Goal: Task Accomplishment & Management: Use online tool/utility

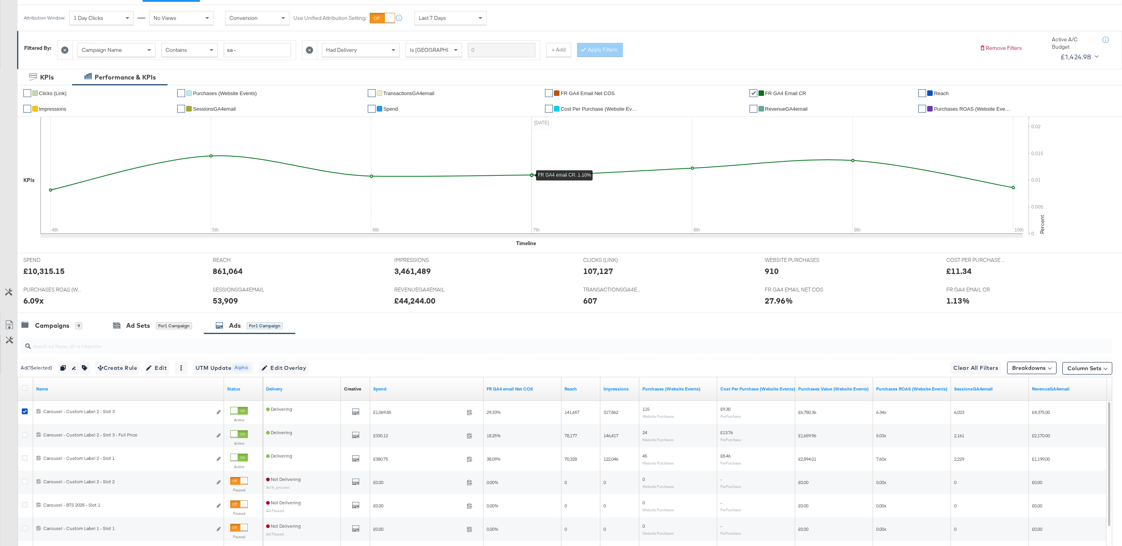
scroll to position [106, 0]
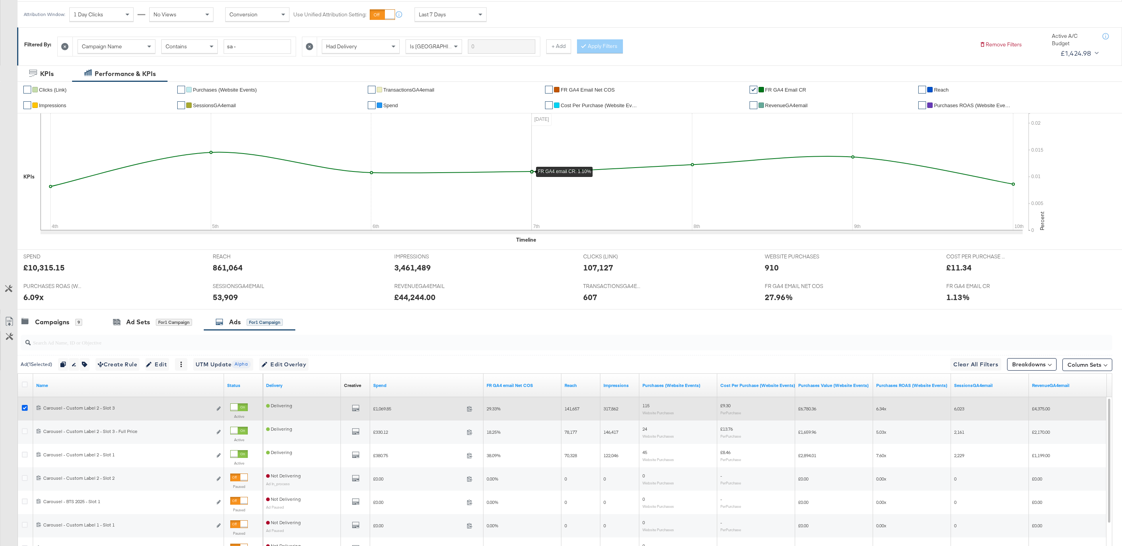
click at [24, 411] on icon at bounding box center [25, 408] width 6 height 6
click at [0, 0] on input "checkbox" at bounding box center [0, 0] width 0 height 0
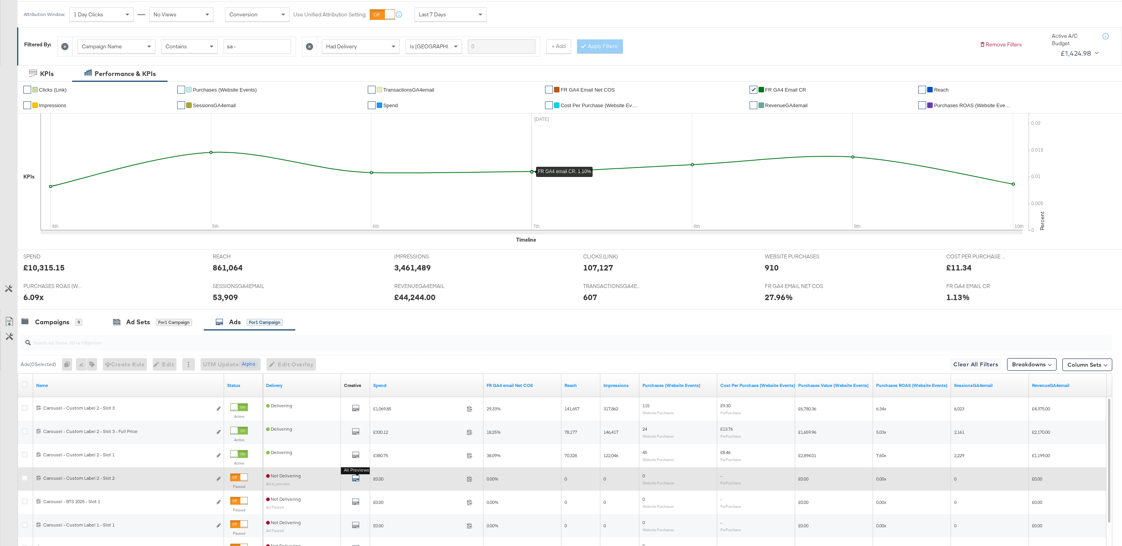
click at [354, 481] on icon "default" at bounding box center [356, 478] width 8 height 8
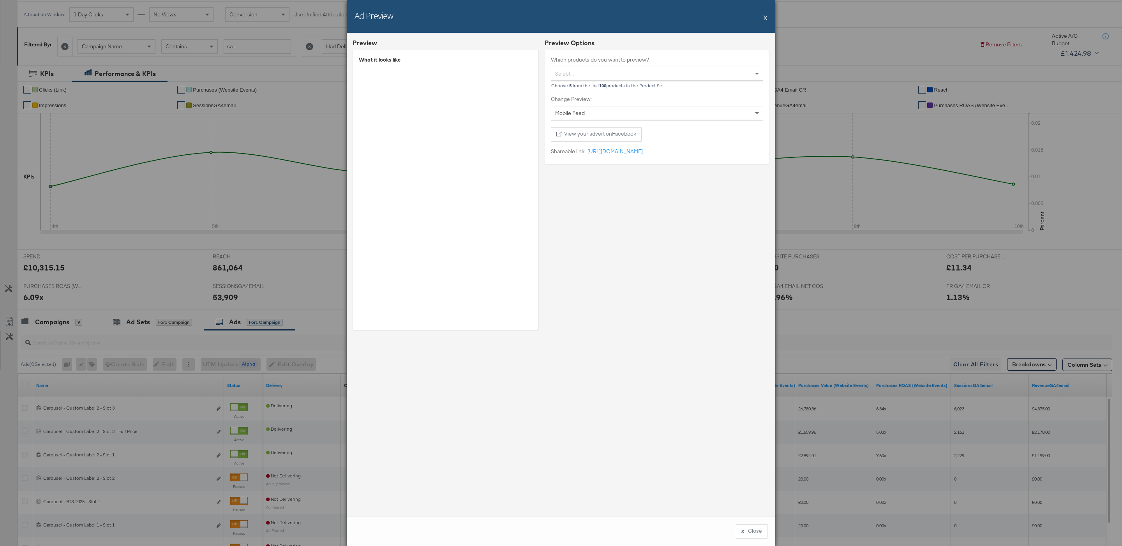
click at [765, 21] on button "X" at bounding box center [765, 18] width 4 height 16
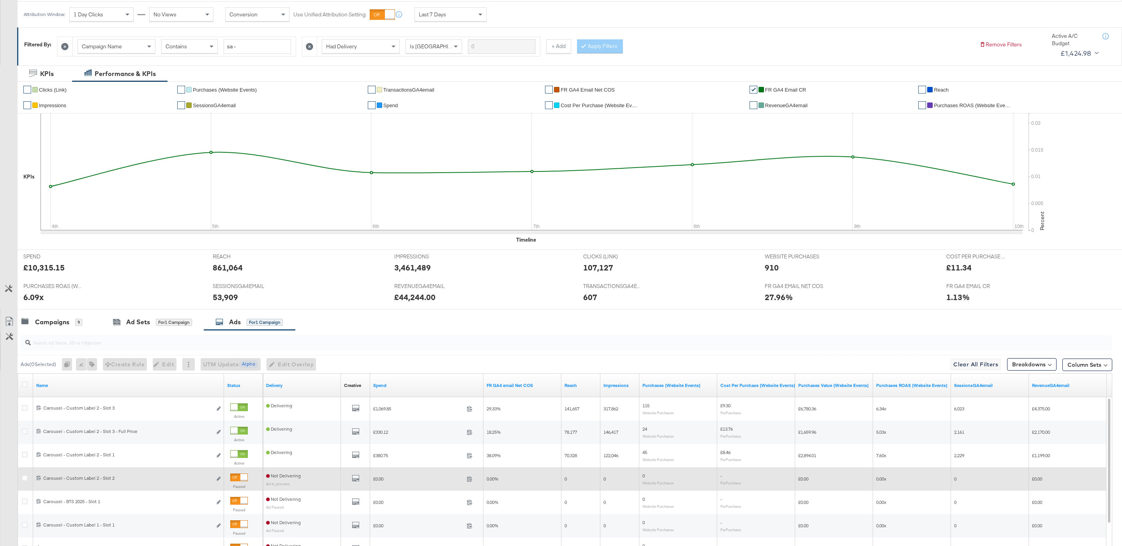
click at [244, 475] on div at bounding box center [243, 477] width 7 height 7
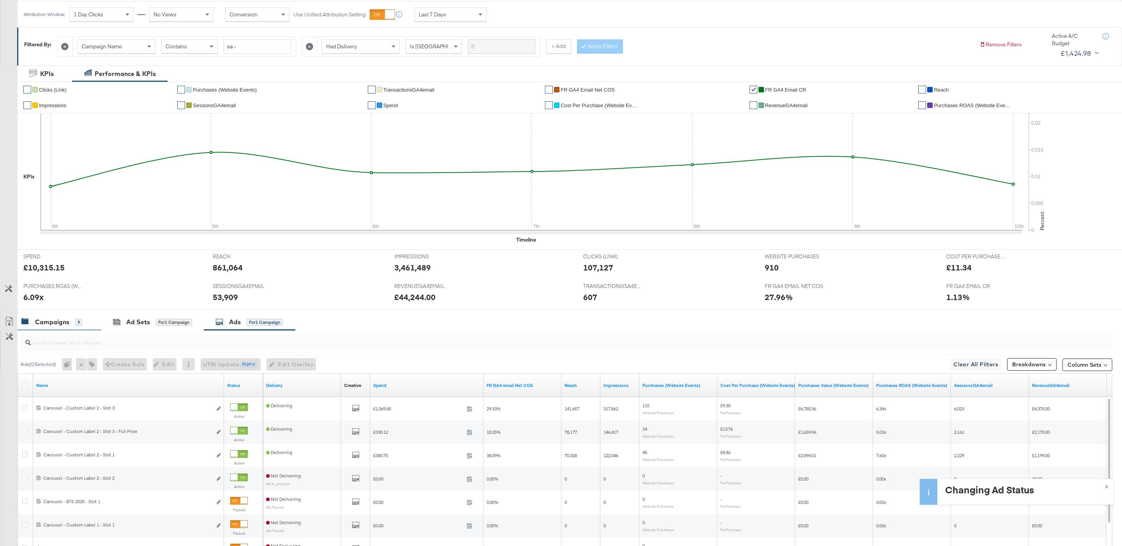
click at [76, 323] on div "9" at bounding box center [78, 322] width 7 height 7
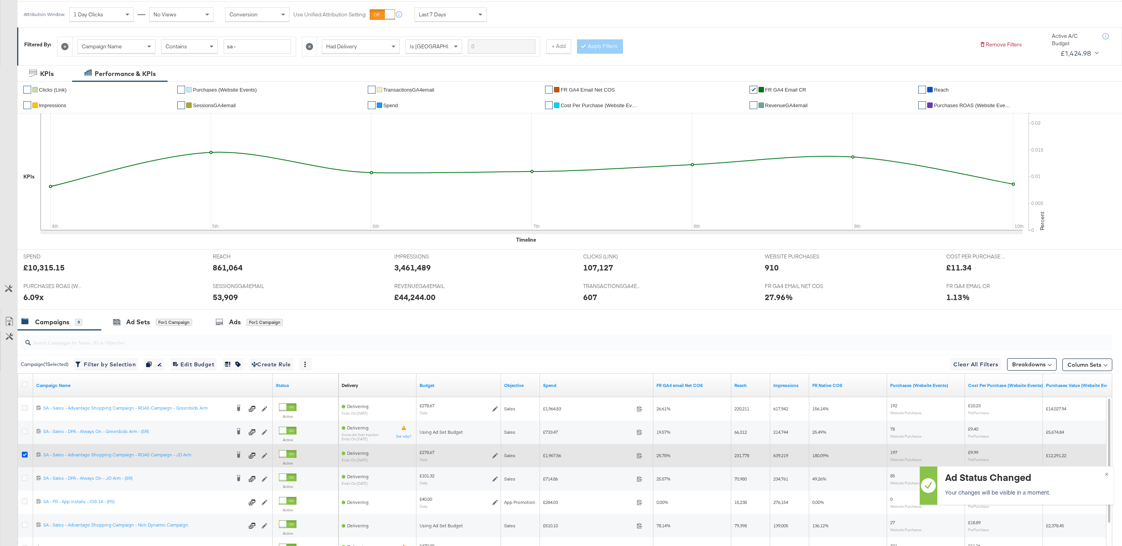
click at [22, 456] on icon at bounding box center [25, 455] width 6 height 6
click at [0, 0] on input "checkbox" at bounding box center [0, 0] width 0 height 0
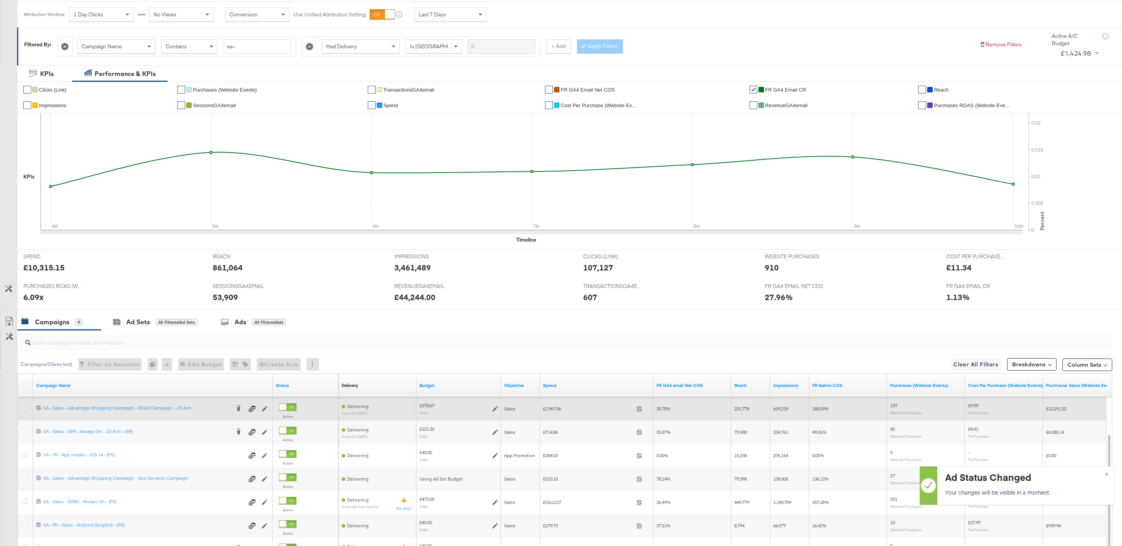
scroll to position [117, 0]
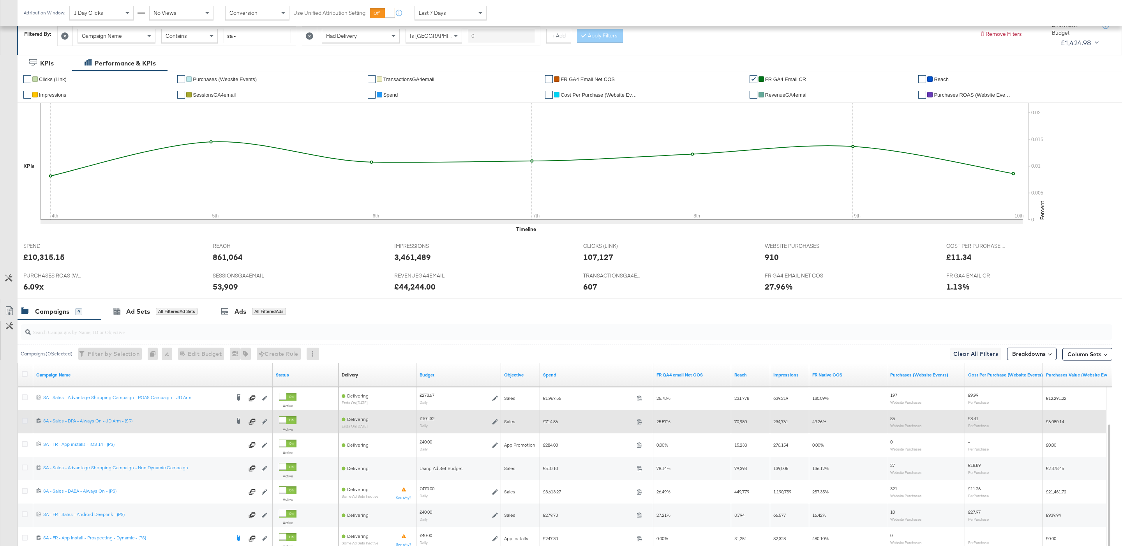
click at [25, 422] on icon at bounding box center [25, 421] width 6 height 6
click at [0, 0] on input "checkbox" at bounding box center [0, 0] width 0 height 0
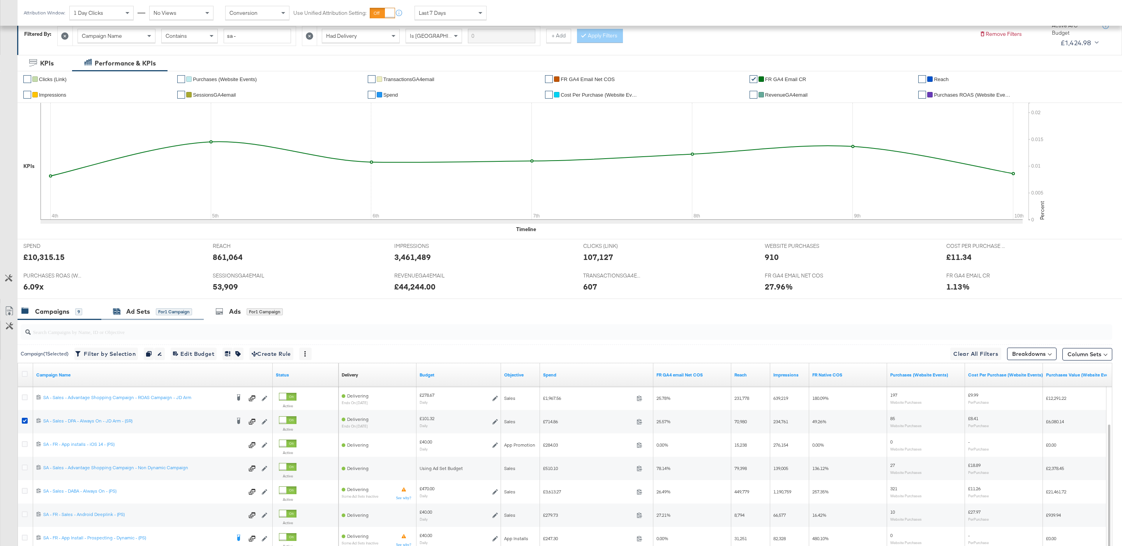
click at [147, 312] on div "Ad Sets" at bounding box center [138, 311] width 24 height 9
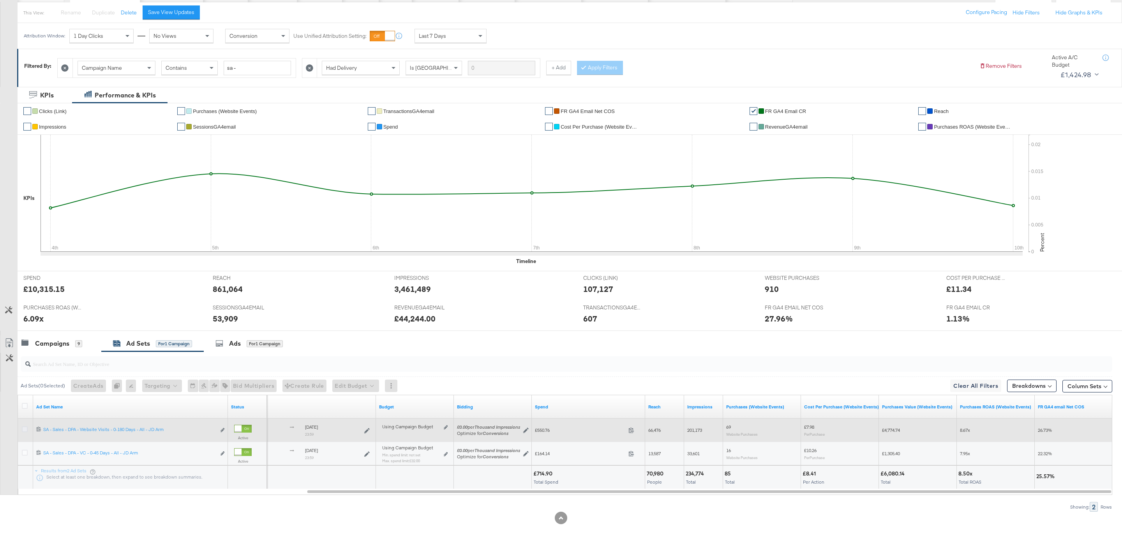
click at [24, 428] on icon at bounding box center [25, 429] width 6 height 6
click at [0, 0] on input "checkbox" at bounding box center [0, 0] width 0 height 0
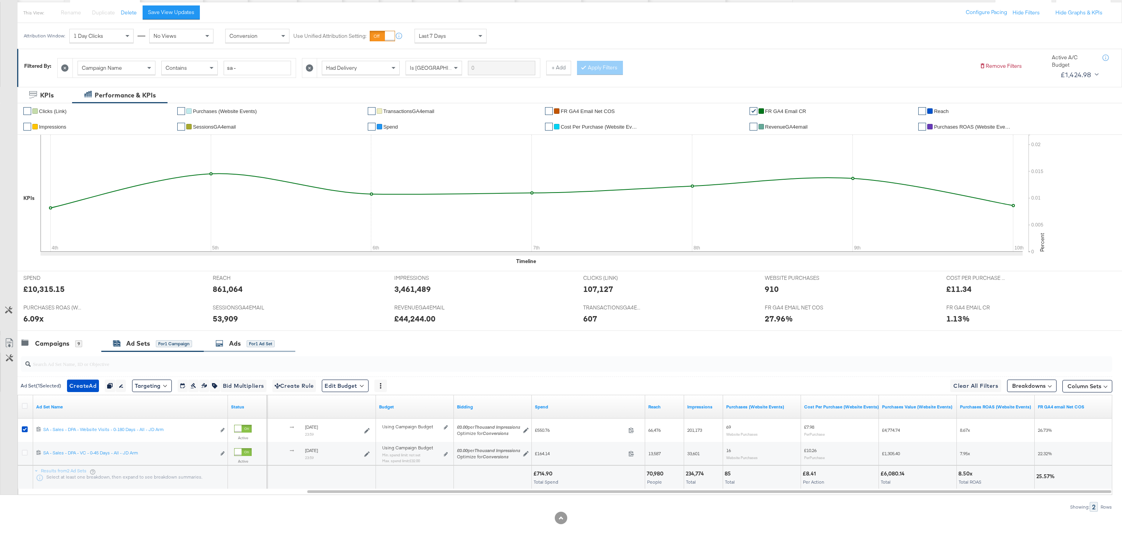
click at [270, 347] on div "Ads for 1 Ad Set" at bounding box center [244, 343] width 59 height 9
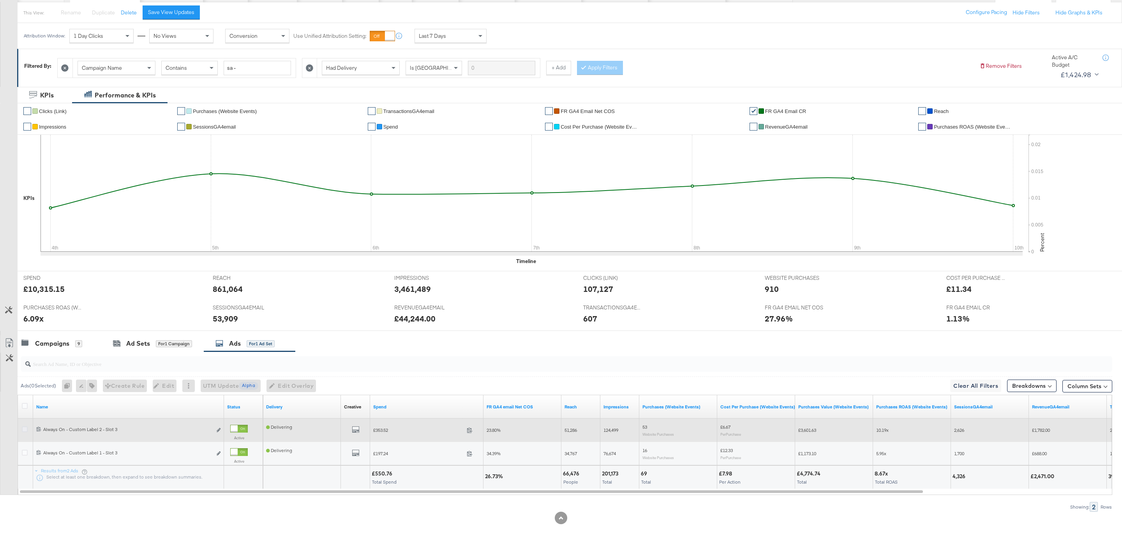
click at [25, 429] on icon at bounding box center [25, 429] width 6 height 6
click at [0, 0] on input "checkbox" at bounding box center [0, 0] width 0 height 0
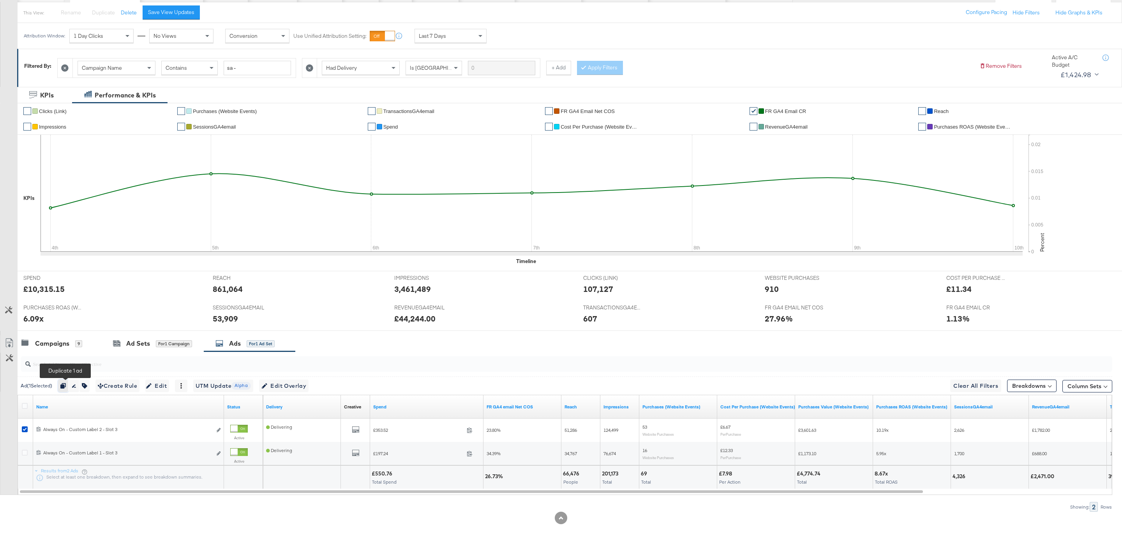
click at [64, 387] on icon "button" at bounding box center [62, 385] width 5 height 5
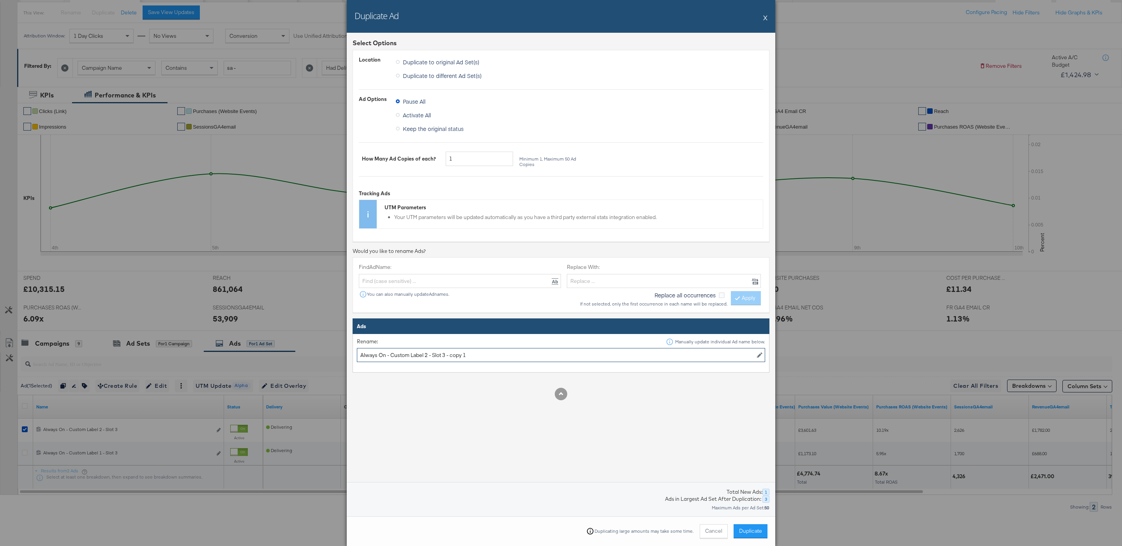
drag, startPoint x: 443, startPoint y: 358, endPoint x: 655, endPoint y: 358, distance: 212.0
click at [656, 358] on input "Always On - Custom Label 2 - Slot 3 - copy 1" at bounding box center [561, 355] width 408 height 14
type input "Always On - Custom Label 2 - Slot 2"
click at [750, 538] on button "Duplicate" at bounding box center [751, 531] width 34 height 14
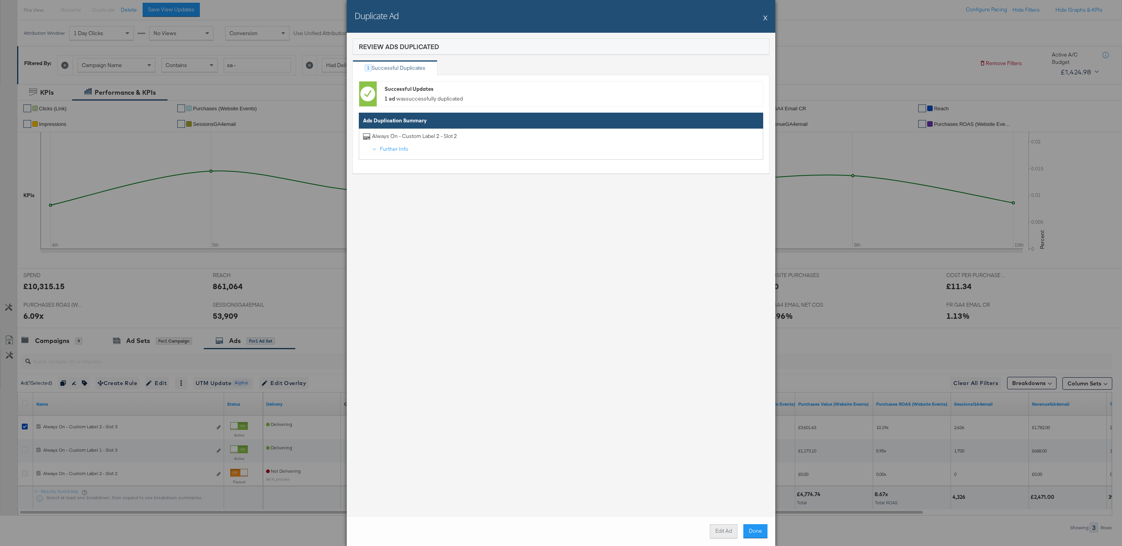
click at [727, 533] on button "Edit Ad" at bounding box center [724, 531] width 28 height 14
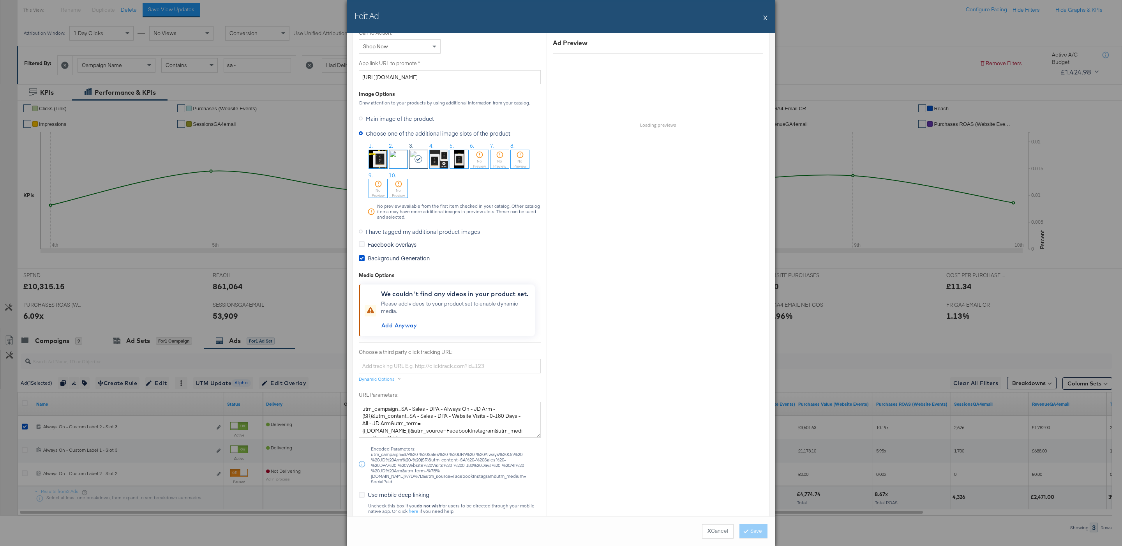
scroll to position [614, 0]
click at [398, 166] on img at bounding box center [398, 162] width 18 height 18
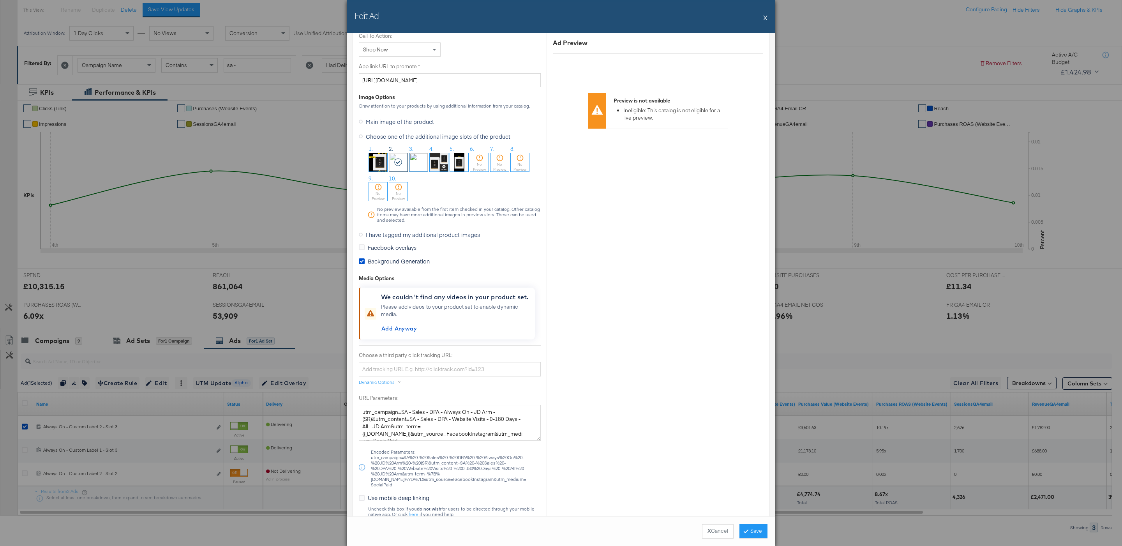
click at [750, 538] on div "X Cancel Save" at bounding box center [561, 531] width 429 height 30
click at [747, 533] on button "Save" at bounding box center [754, 531] width 28 height 14
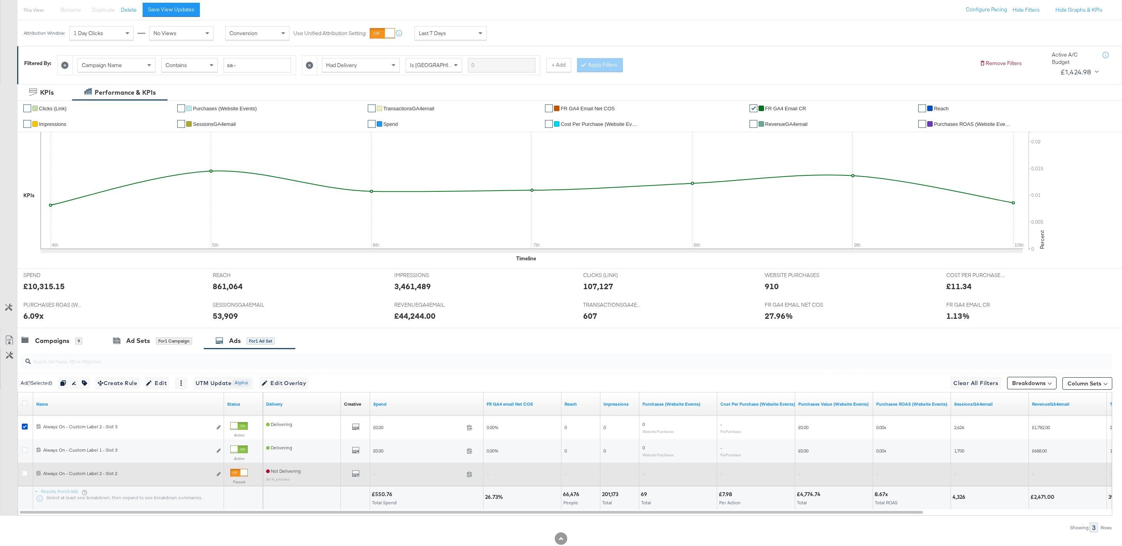
click at [241, 476] on div at bounding box center [243, 472] width 7 height 7
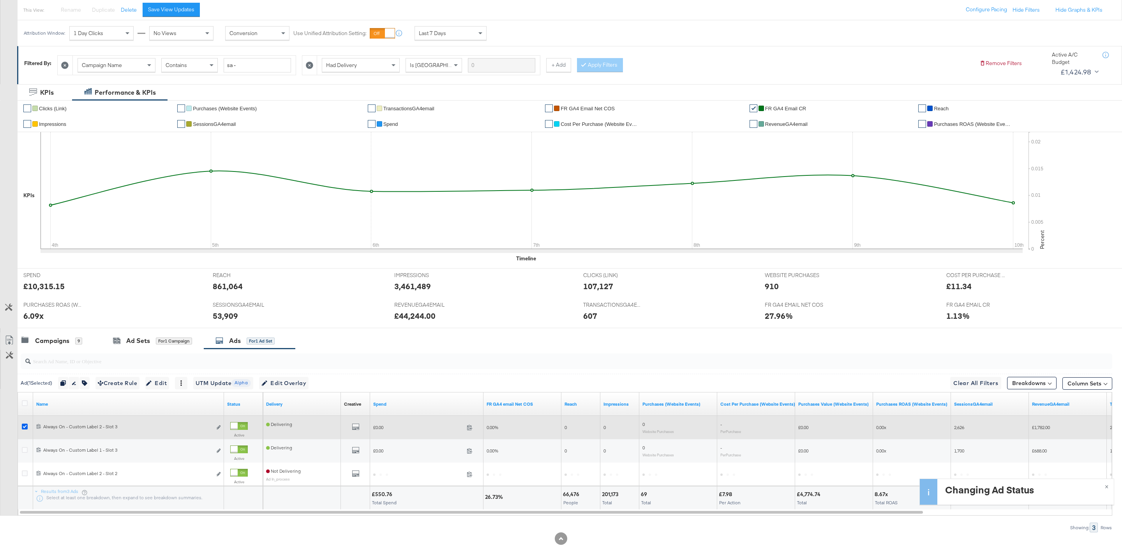
click at [22, 428] on icon at bounding box center [25, 427] width 6 height 6
click at [0, 0] on input "checkbox" at bounding box center [0, 0] width 0 height 0
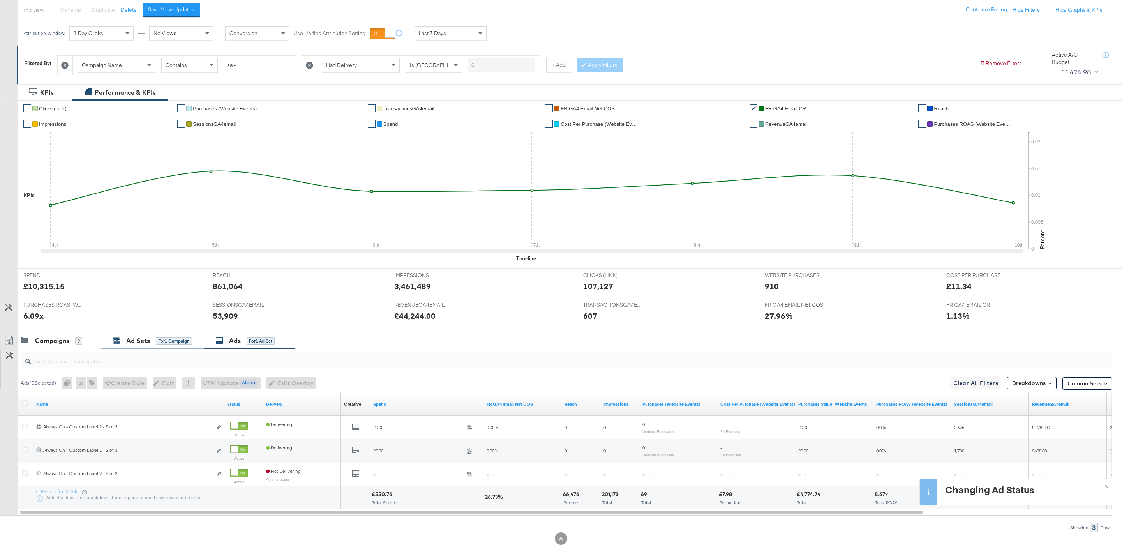
click at [159, 342] on div "for 1 Campaign" at bounding box center [174, 340] width 36 height 7
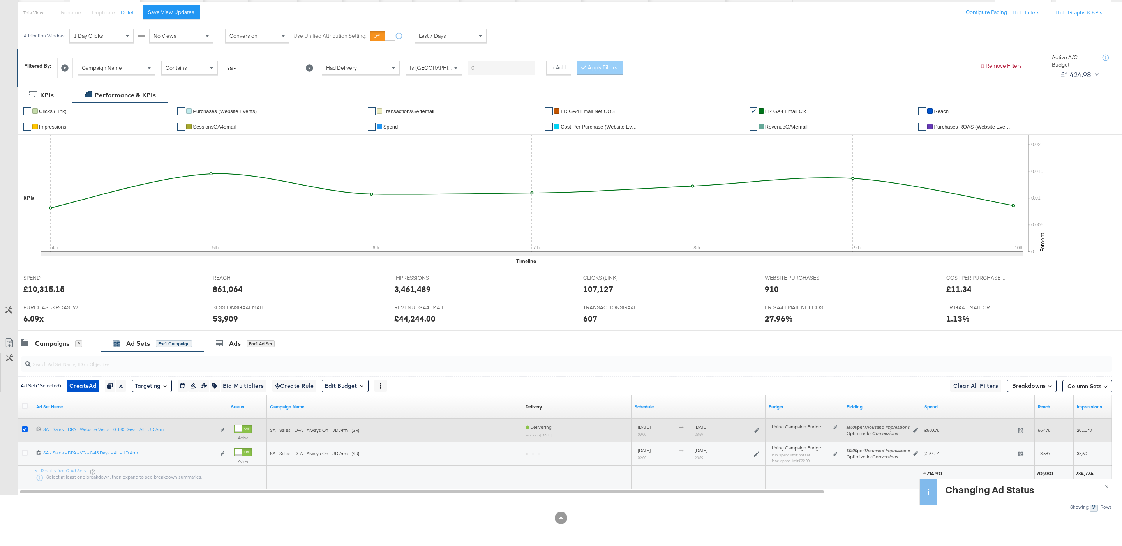
click at [25, 426] on icon at bounding box center [25, 429] width 6 height 6
click at [0, 0] on input "checkbox" at bounding box center [0, 0] width 0 height 0
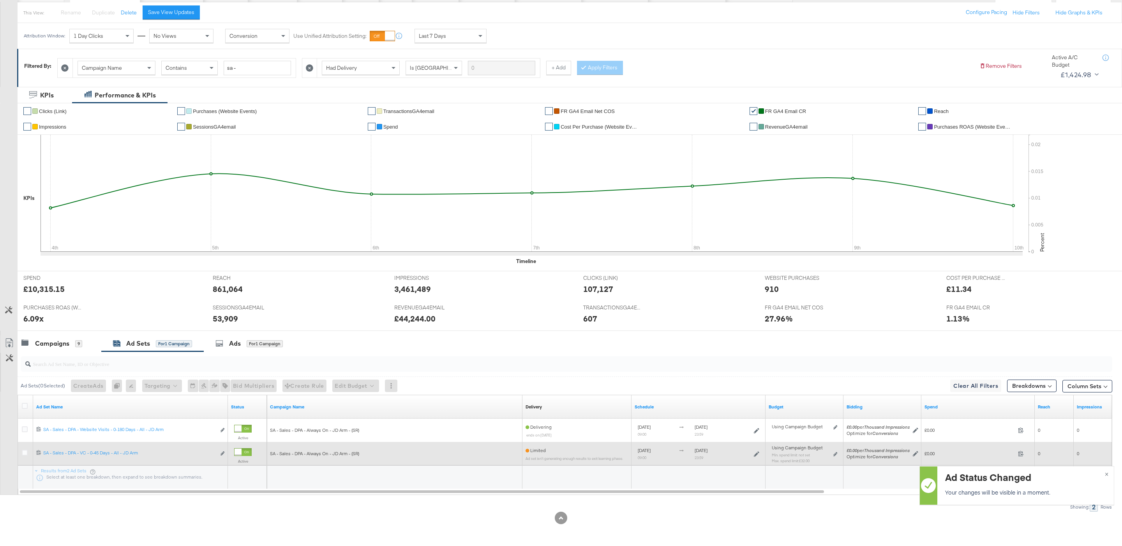
click at [25, 455] on div at bounding box center [26, 454] width 8 height 8
click at [25, 453] on icon at bounding box center [25, 453] width 6 height 6
click at [0, 0] on input "checkbox" at bounding box center [0, 0] width 0 height 0
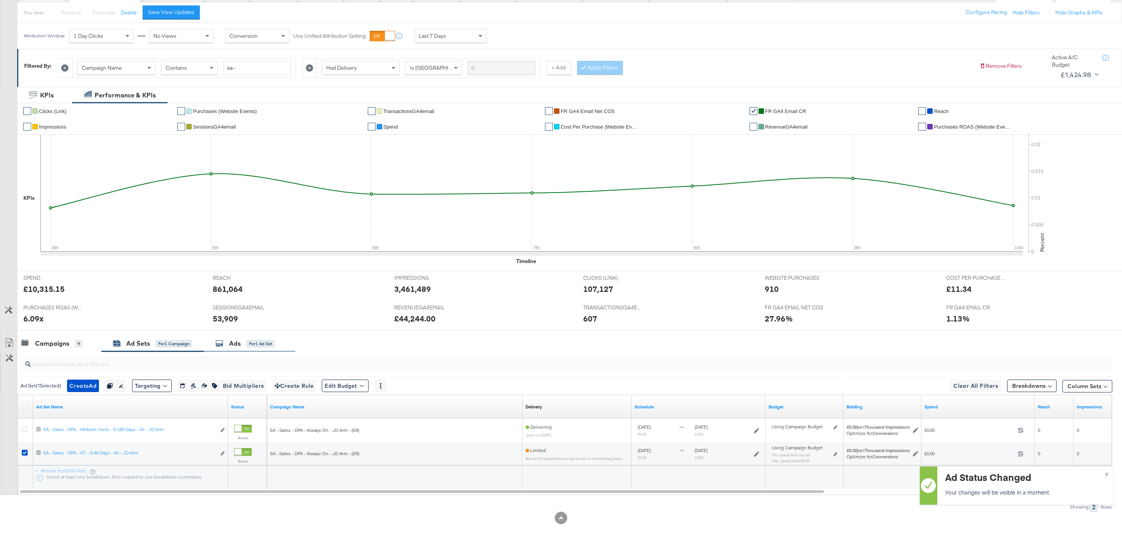
click at [257, 343] on div "for 1 Ad Set" at bounding box center [261, 343] width 28 height 7
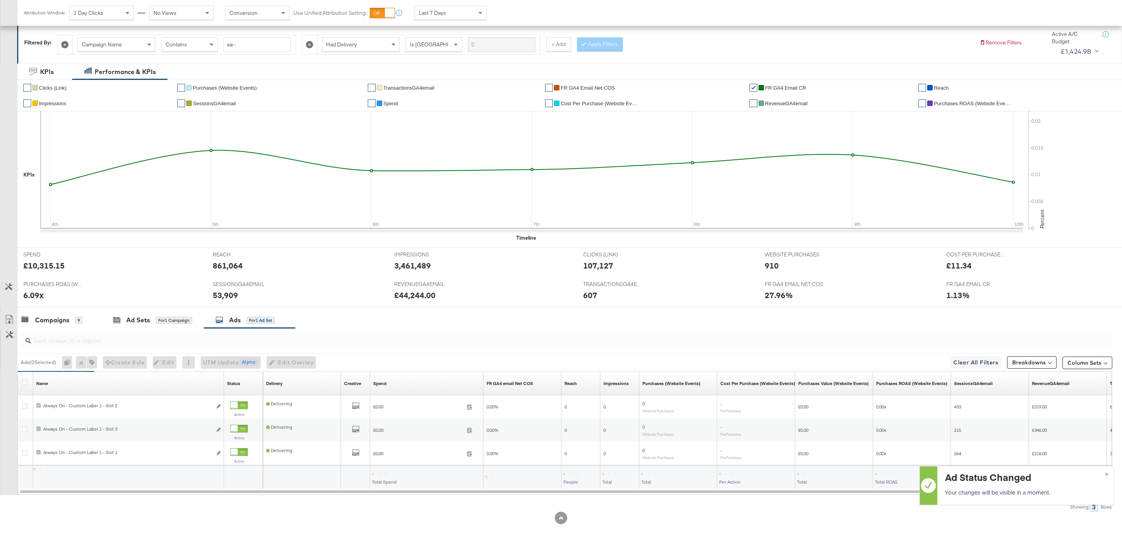
scroll to position [110, 0]
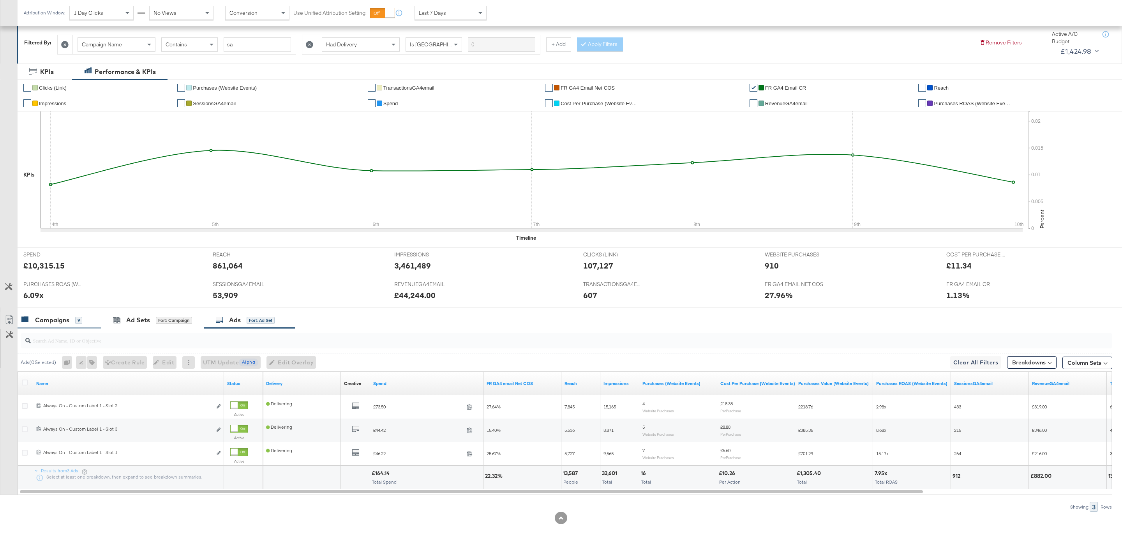
click at [77, 322] on div "9" at bounding box center [78, 320] width 7 height 7
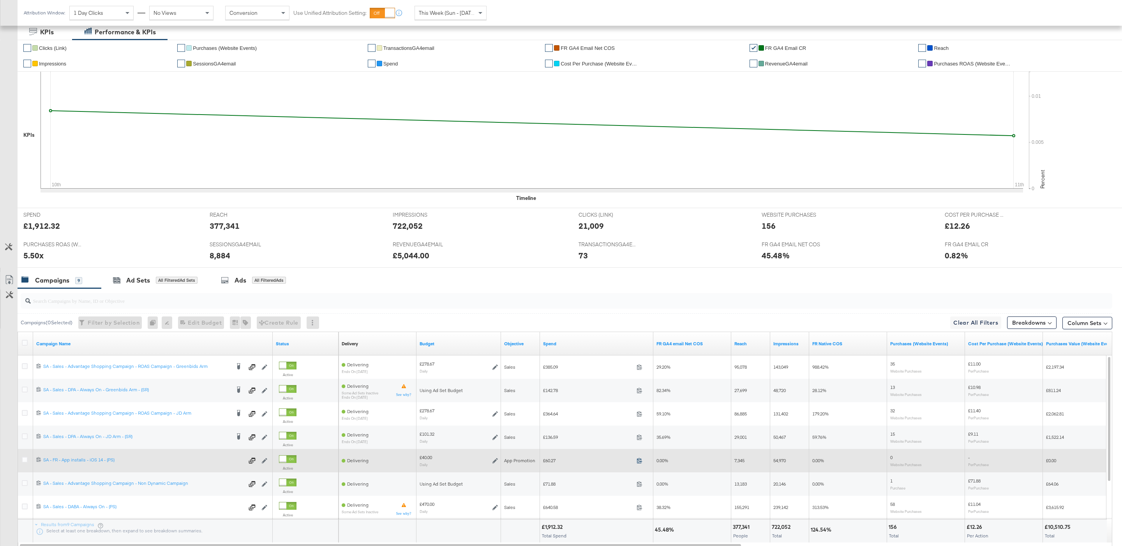
scroll to position [182, 0]
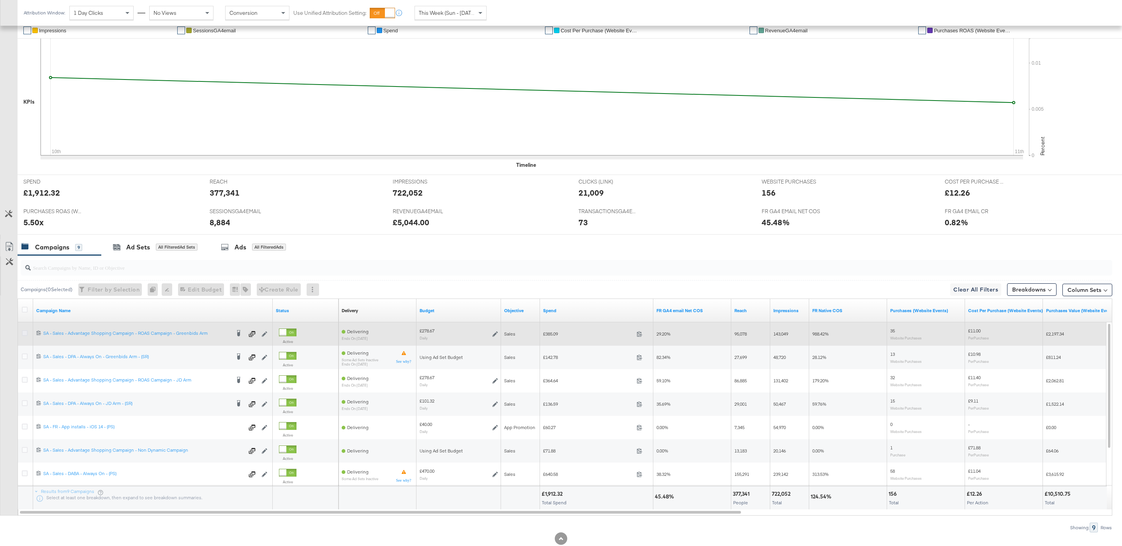
click at [26, 334] on icon at bounding box center [25, 333] width 6 height 6
click at [0, 0] on input "checkbox" at bounding box center [0, 0] width 0 height 0
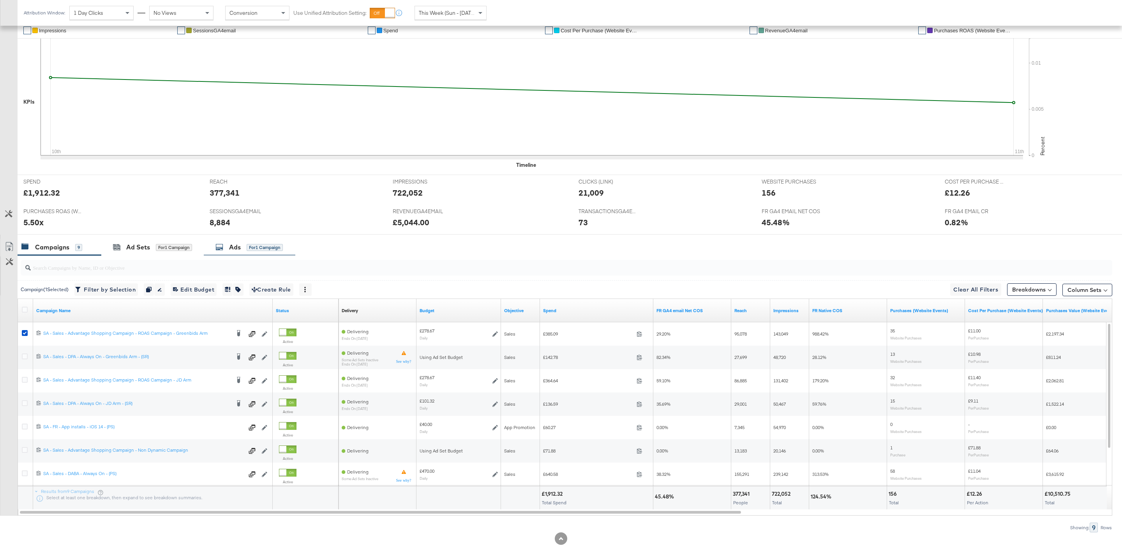
click at [249, 255] on div "Ads for 1 Campaign" at bounding box center [250, 247] width 92 height 17
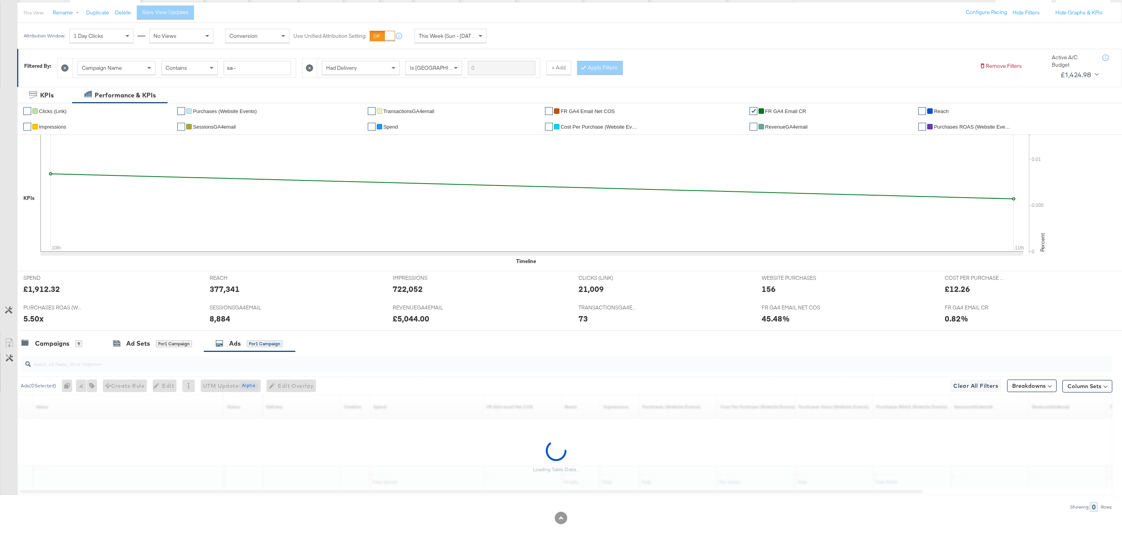
scroll to position [88, 0]
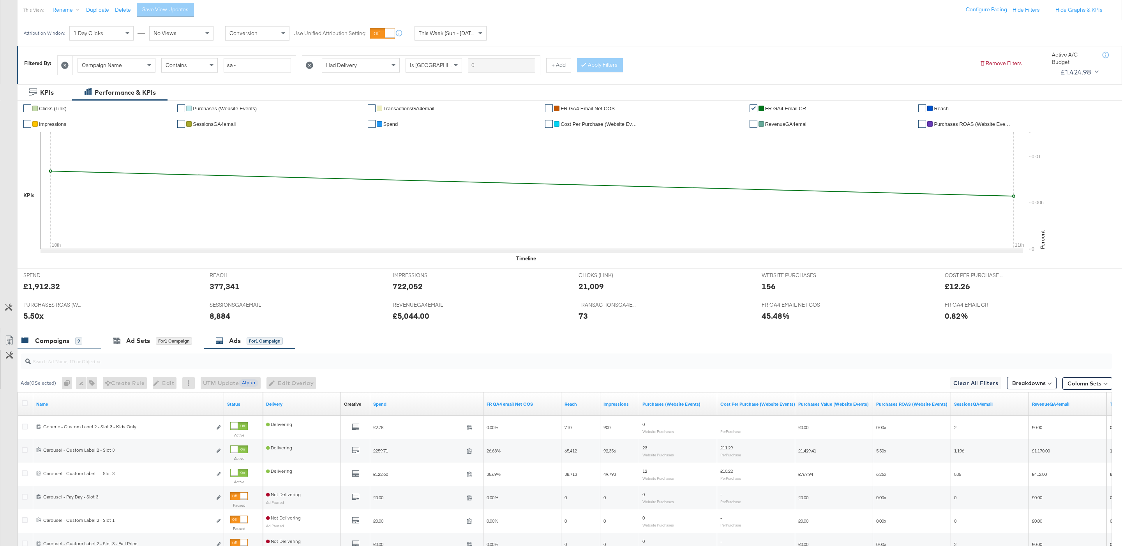
click at [58, 335] on div "Campaigns 9" at bounding box center [60, 340] width 84 height 17
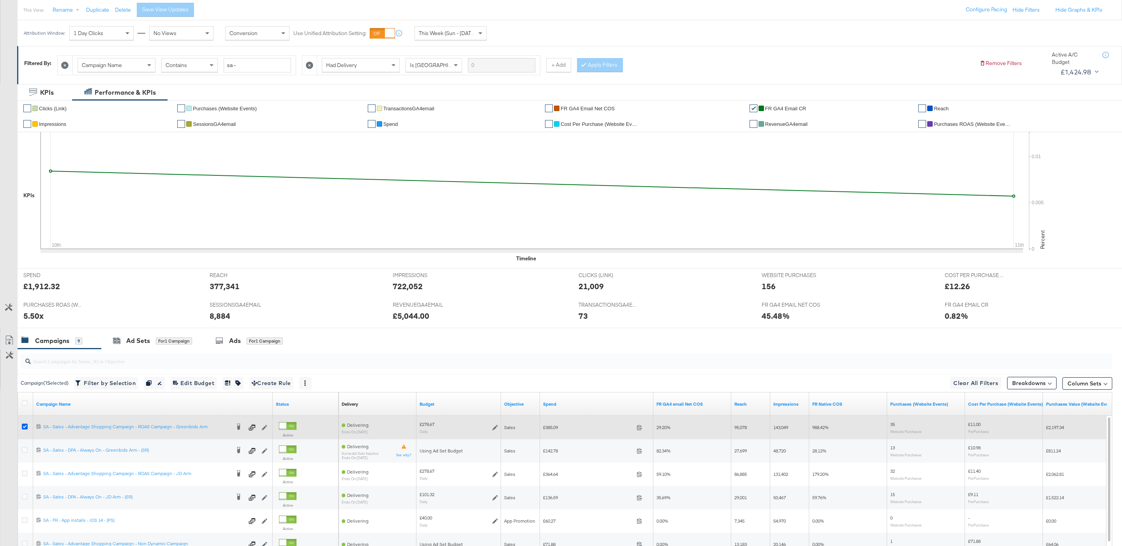
click at [22, 427] on icon at bounding box center [25, 427] width 6 height 6
click at [0, 0] on input "checkbox" at bounding box center [0, 0] width 0 height 0
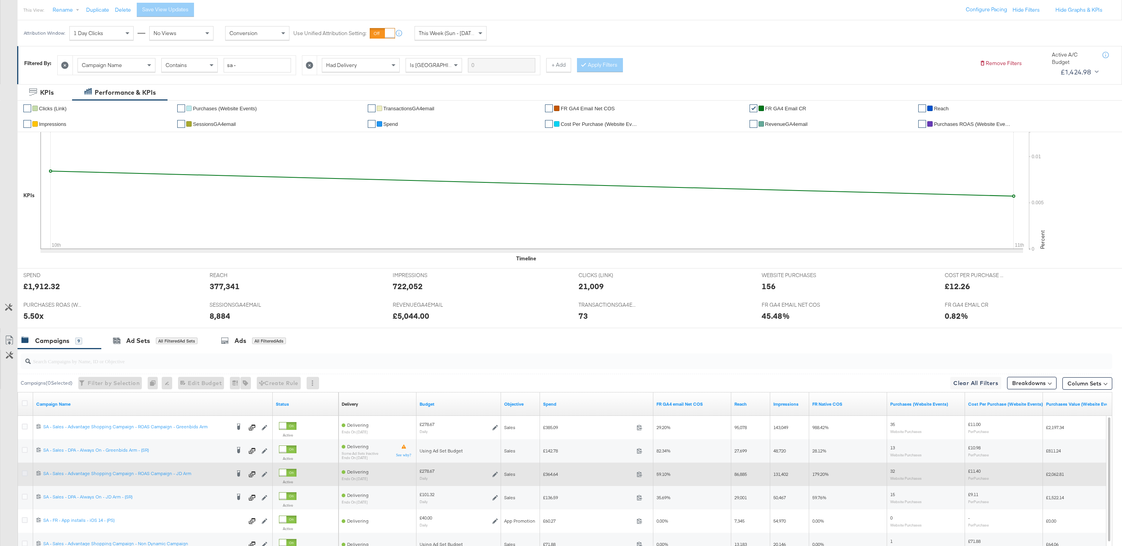
click at [24, 475] on icon at bounding box center [25, 473] width 6 height 6
click at [0, 0] on input "checkbox" at bounding box center [0, 0] width 0 height 0
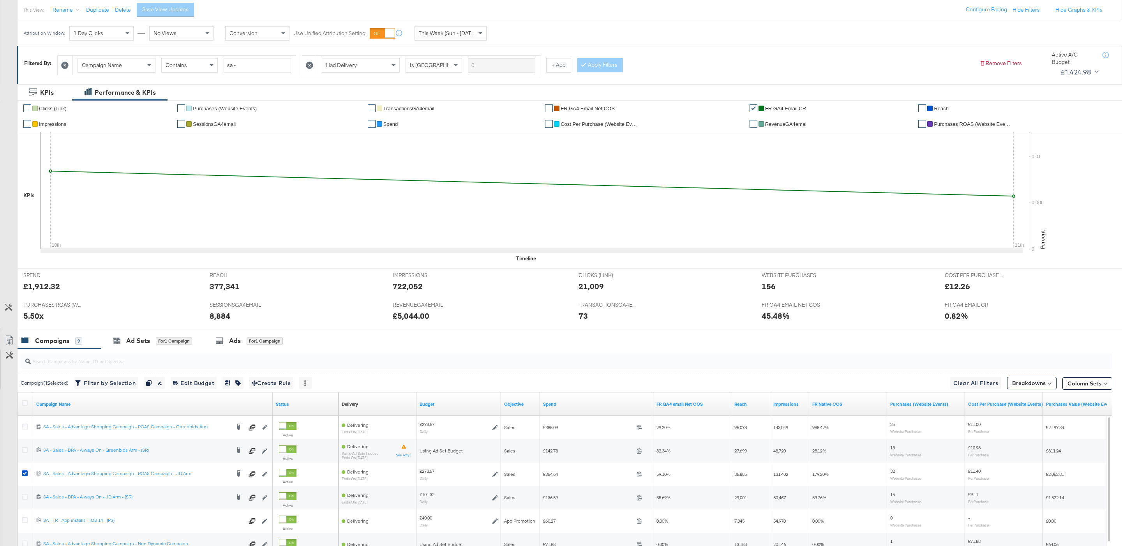
click at [261, 355] on input "search" at bounding box center [520, 357] width 978 height 15
click at [256, 348] on div "Ads for 1 Campaign" at bounding box center [250, 340] width 92 height 17
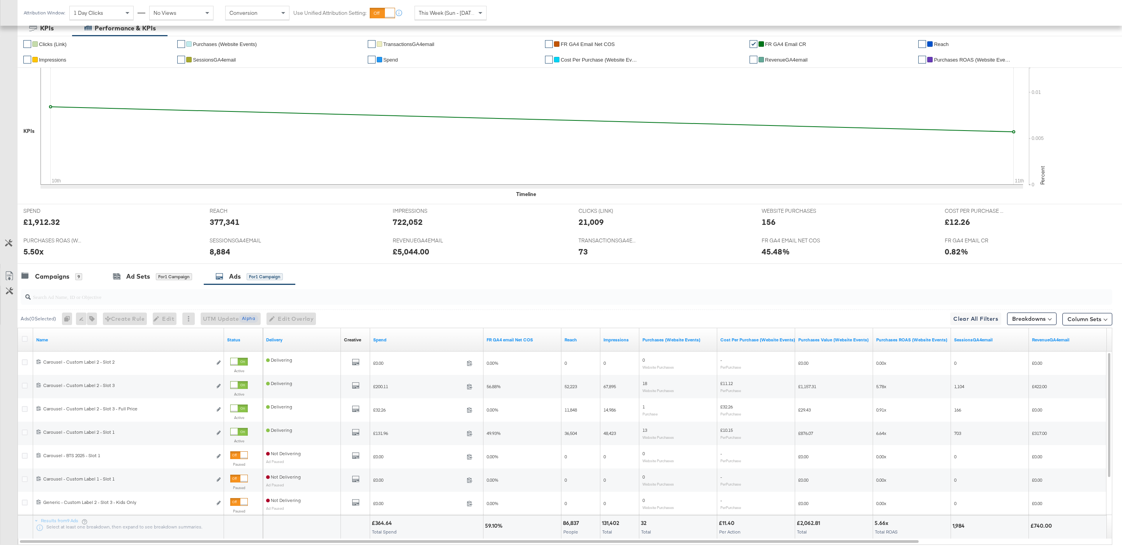
scroll to position [154, 0]
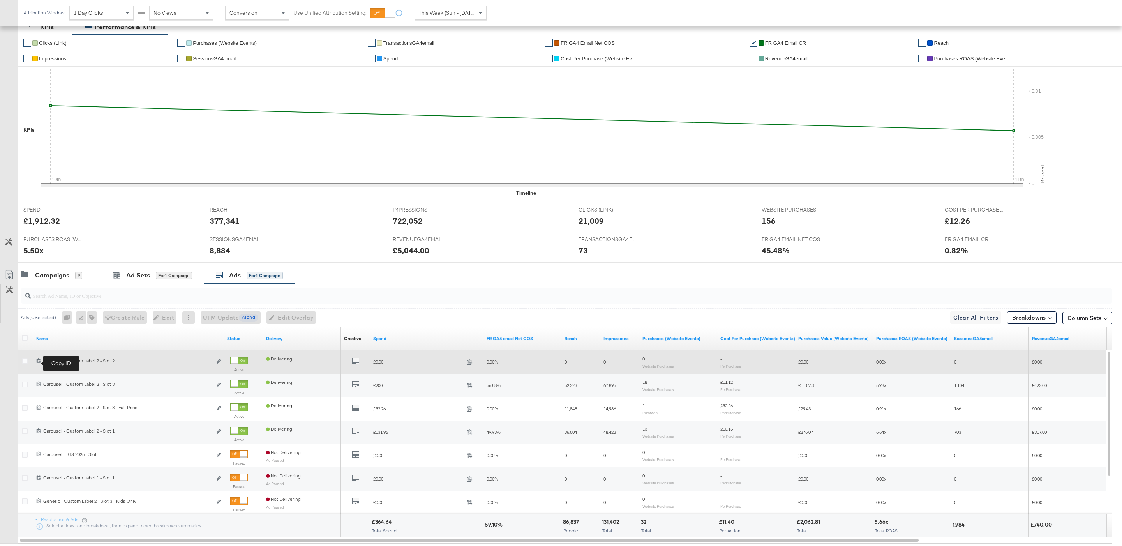
click at [38, 363] on icon at bounding box center [38, 360] width 5 height 5
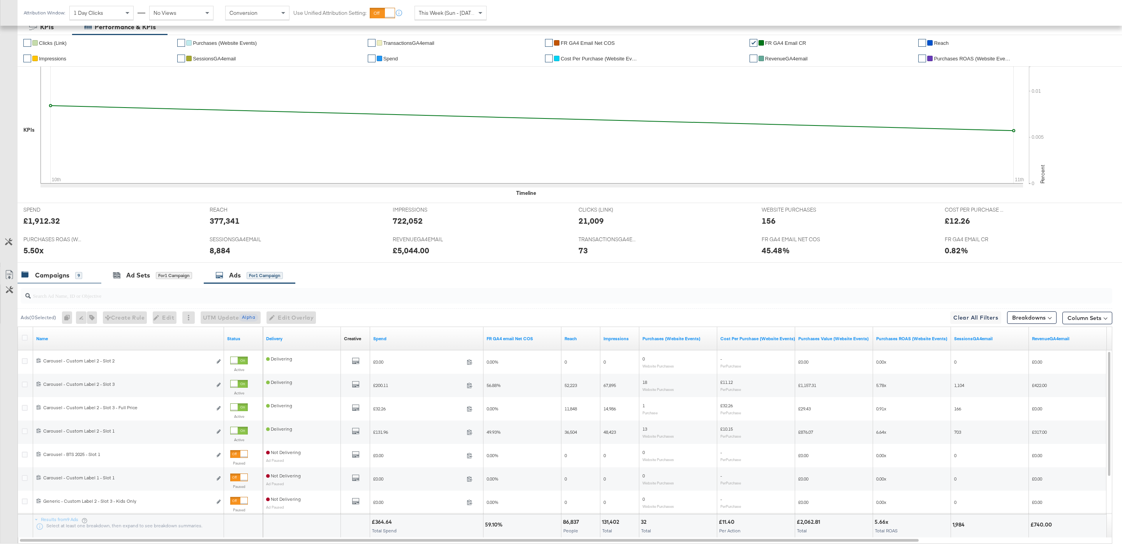
click at [66, 279] on div "Campaigns" at bounding box center [52, 275] width 34 height 9
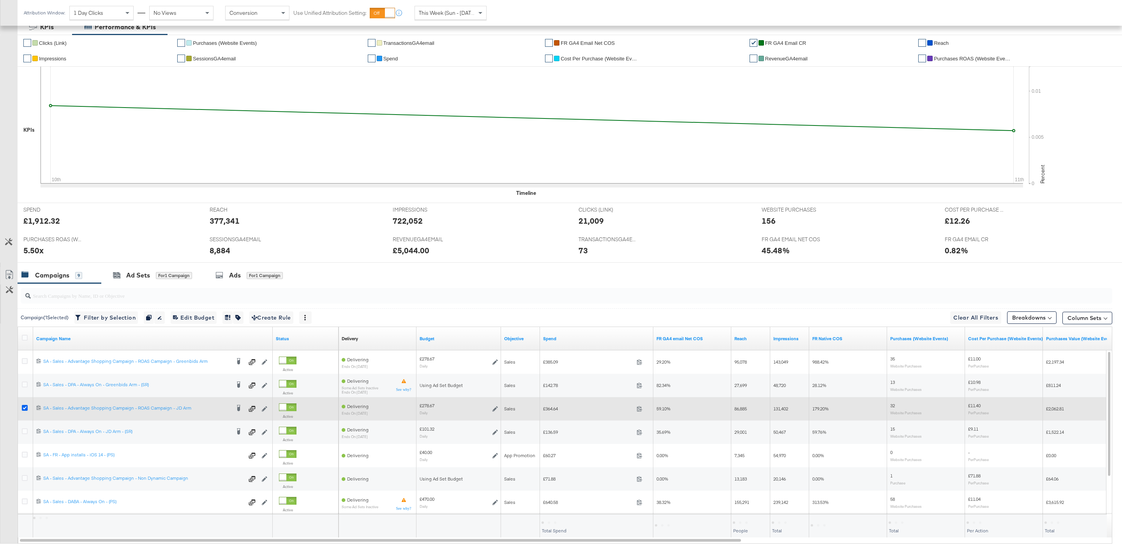
click at [25, 408] on icon at bounding box center [25, 408] width 6 height 6
click at [0, 0] on input "checkbox" at bounding box center [0, 0] width 0 height 0
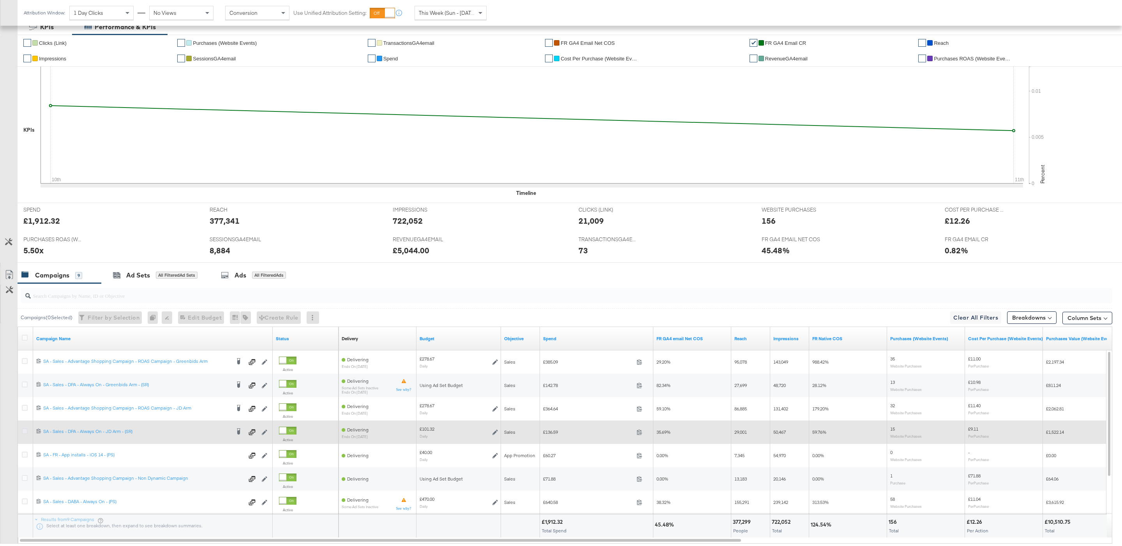
click at [22, 433] on icon at bounding box center [25, 431] width 6 height 6
click at [0, 0] on input "checkbox" at bounding box center [0, 0] width 0 height 0
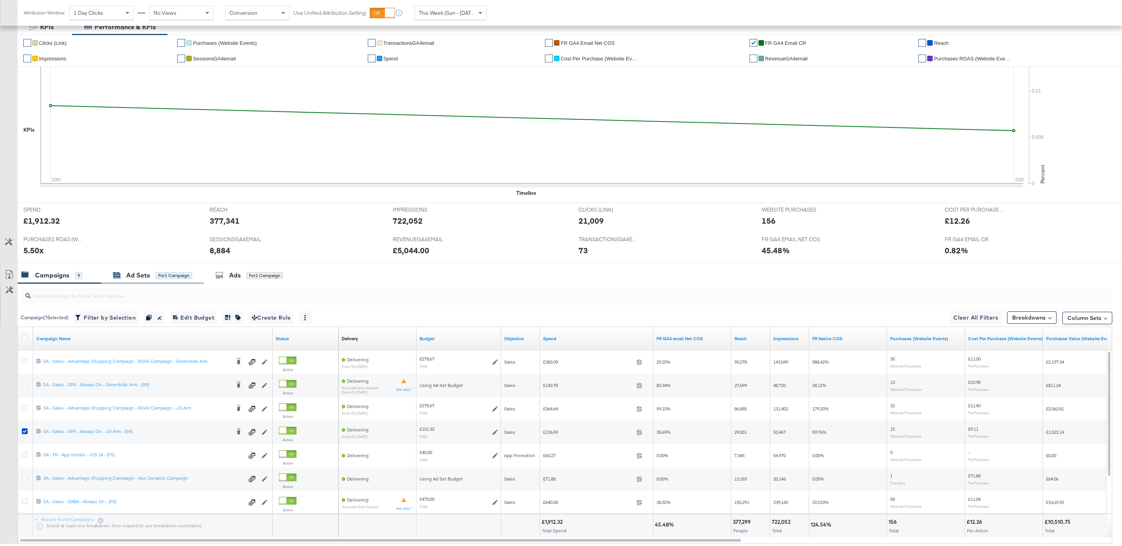
click at [185, 279] on div "for 1 Campaign" at bounding box center [174, 275] width 36 height 7
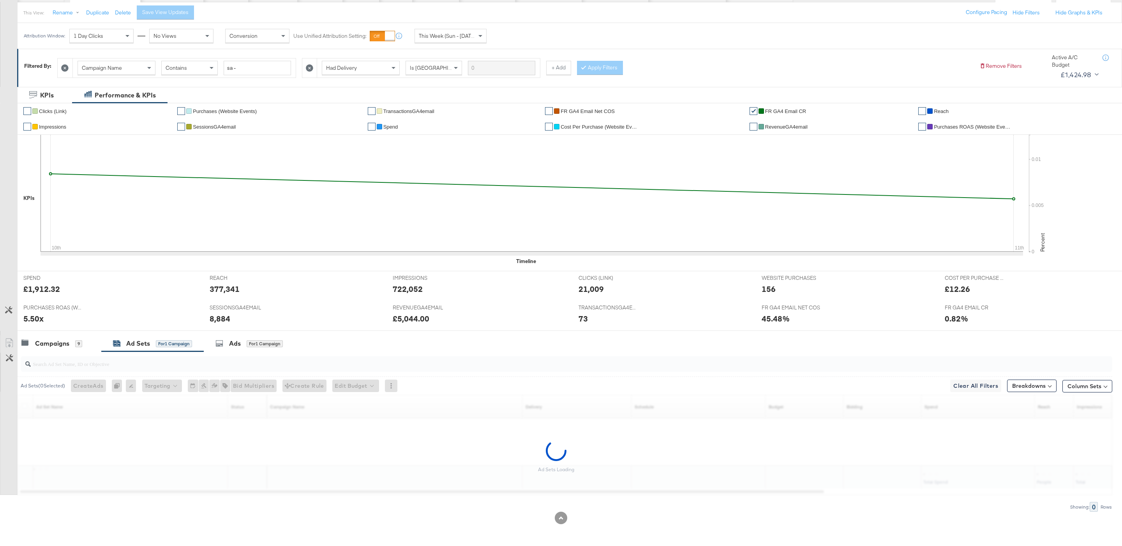
scroll to position [88, 0]
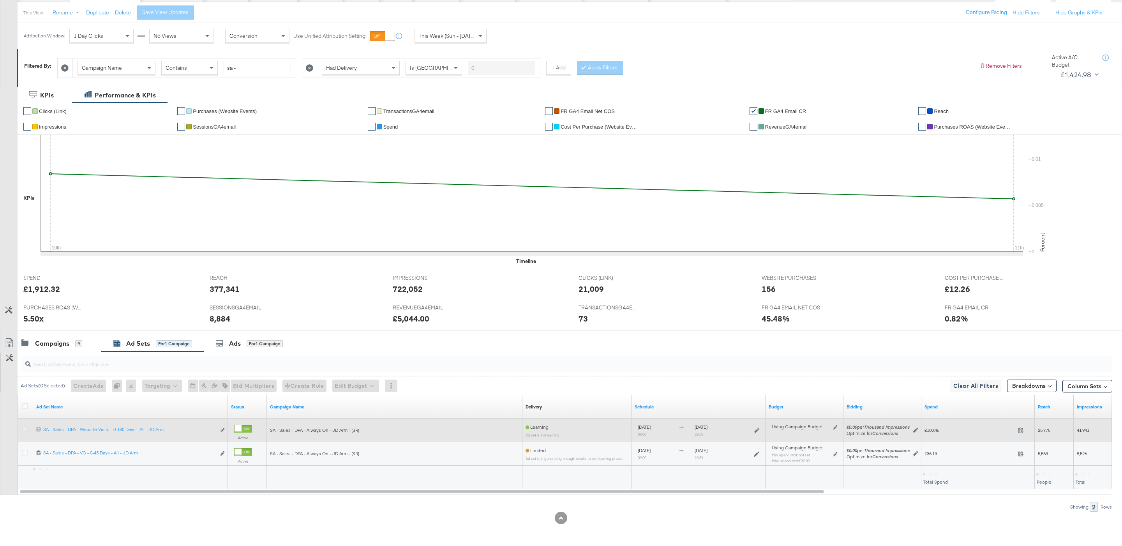
click at [26, 430] on icon at bounding box center [25, 429] width 6 height 6
click at [0, 0] on input "checkbox" at bounding box center [0, 0] width 0 height 0
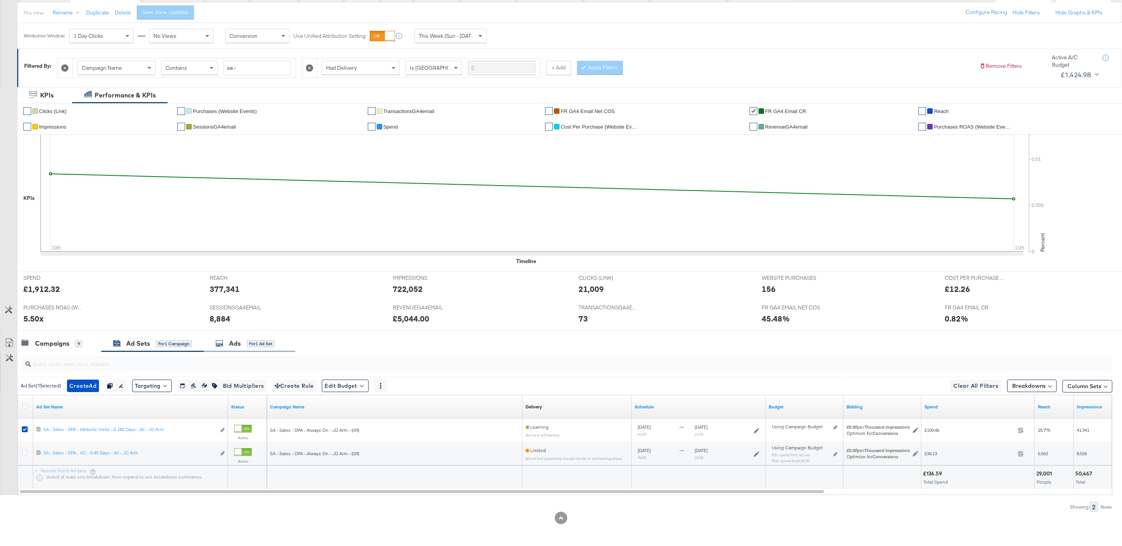
click at [258, 349] on div "Ads for 1 Ad Set" at bounding box center [250, 343] width 92 height 17
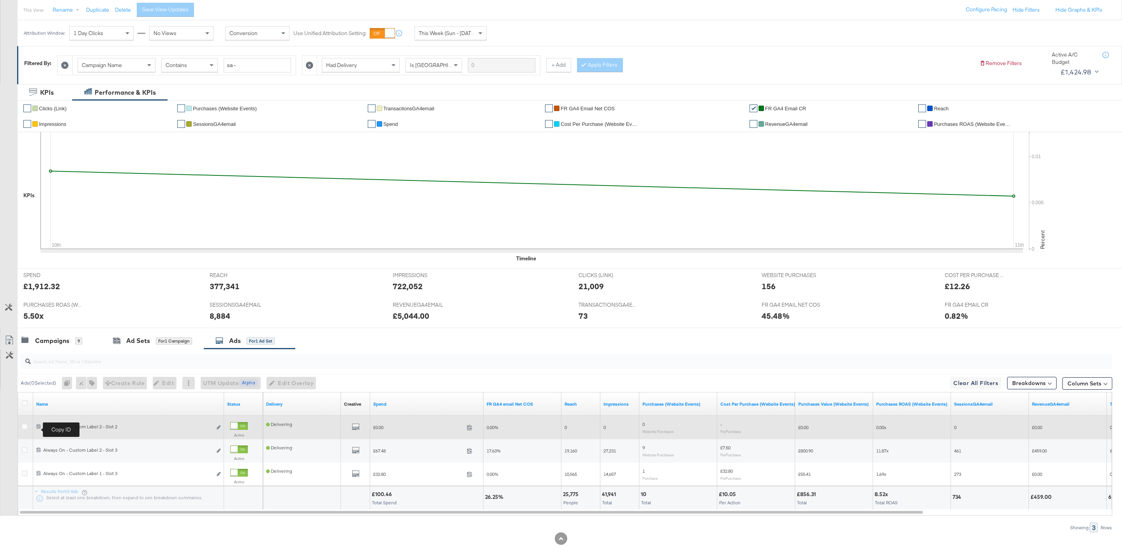
click at [39, 428] on icon at bounding box center [38, 426] width 5 height 5
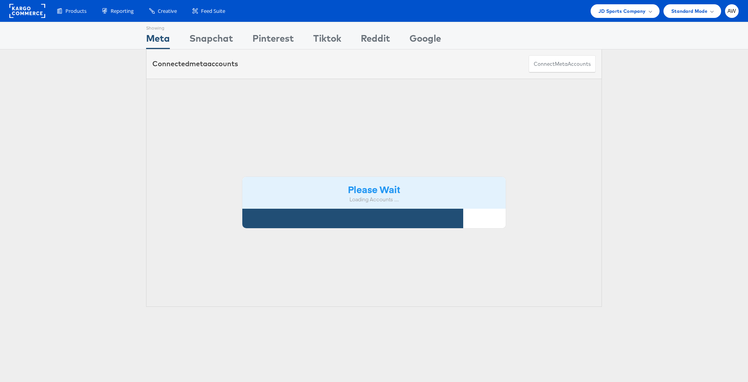
click at [272, 94] on div "Please Wait Loading Accounts ...." at bounding box center [374, 193] width 456 height 229
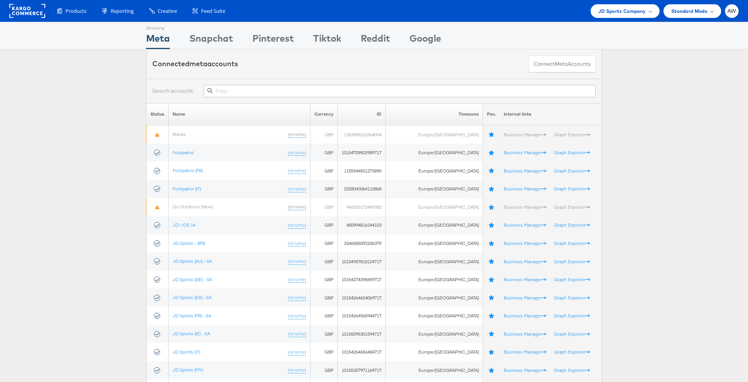
click at [272, 94] on input "text" at bounding box center [400, 91] width 392 height 12
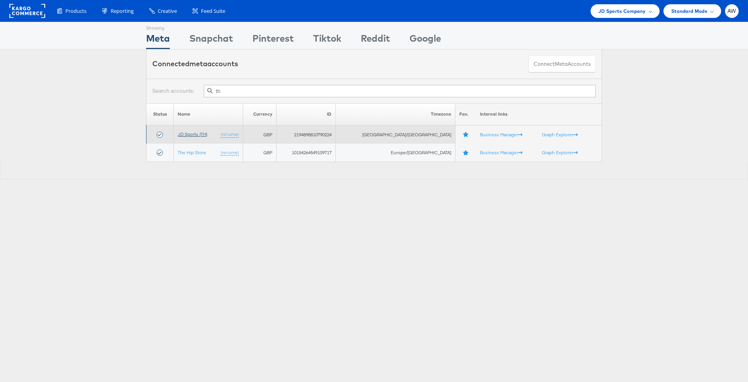
type input "th"
click at [204, 134] on link "JD Sports (TH)" at bounding box center [193, 134] width 30 height 6
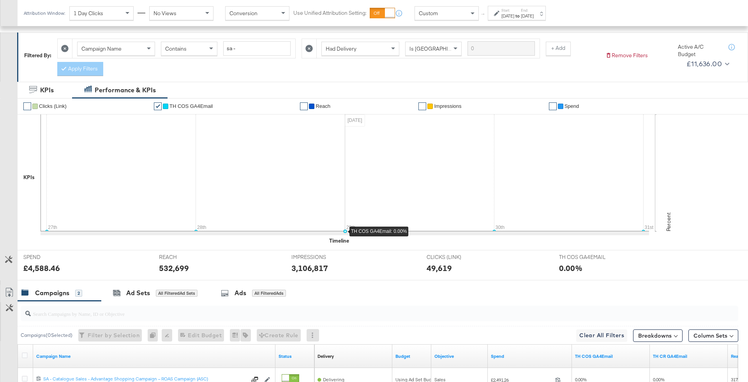
scroll to position [214, 0]
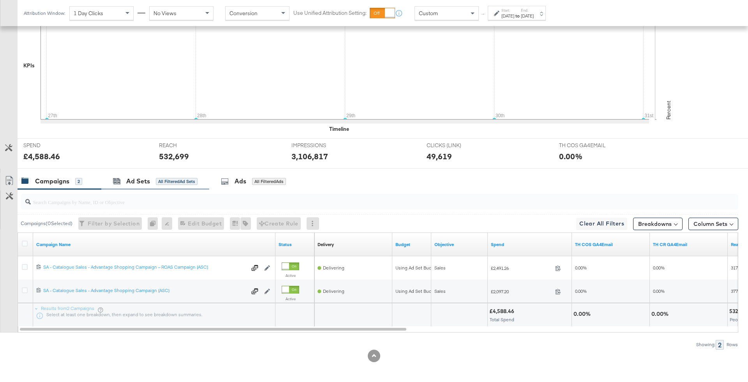
drag, startPoint x: 186, startPoint y: 173, endPoint x: 159, endPoint y: 173, distance: 26.9
click at [159, 173] on div "Ad Sets All Filtered Ad Sets" at bounding box center [155, 181] width 108 height 17
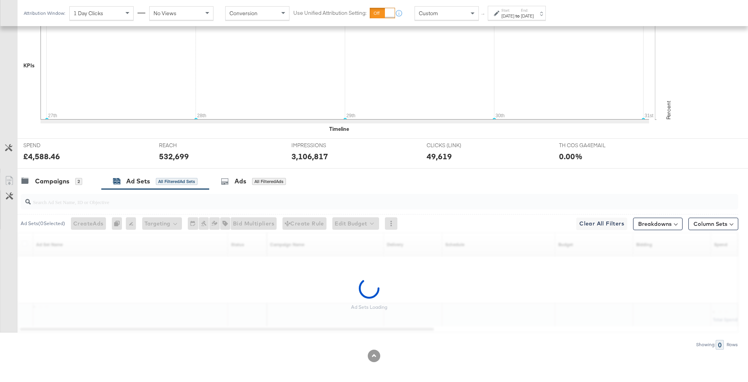
click at [159, 173] on div "Ad Sets All Filtered Ad Sets" at bounding box center [155, 181] width 108 height 17
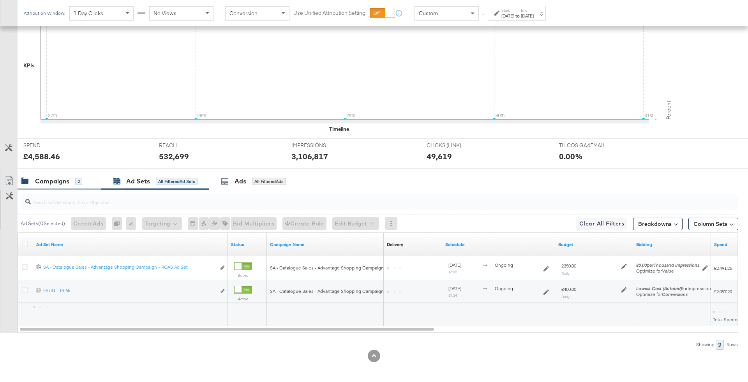
click at [88, 178] on div "Campaigns 2" at bounding box center [55, 181] width 68 height 9
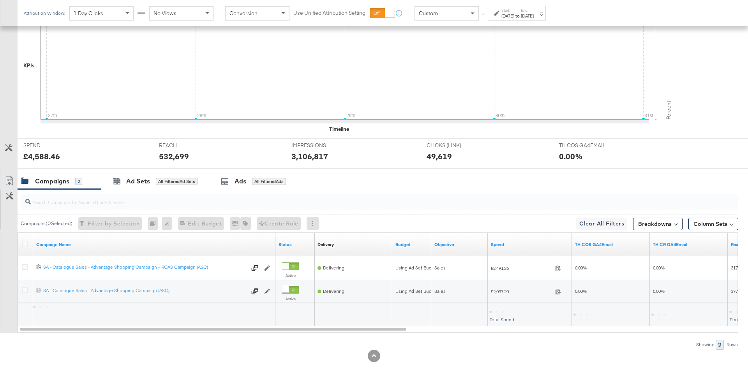
scroll to position [0, 0]
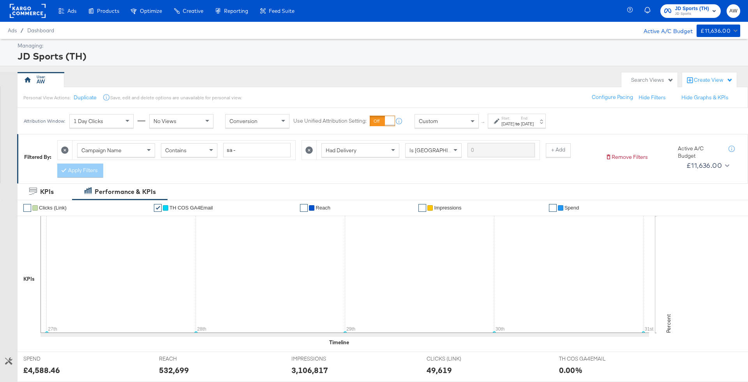
click at [308, 155] on div at bounding box center [309, 150] width 15 height 19
click at [308, 153] on button at bounding box center [309, 150] width 8 height 8
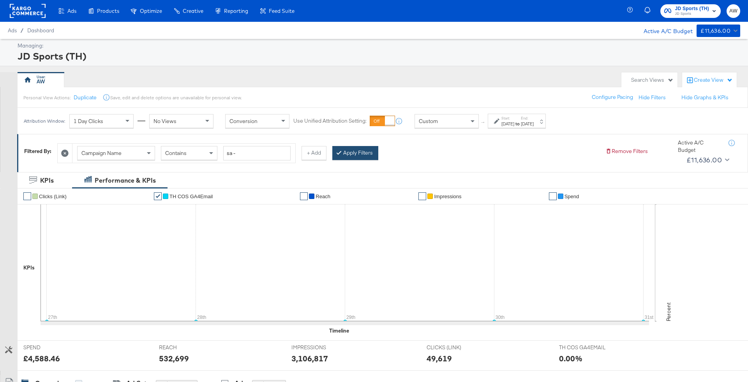
click at [347, 149] on button "Apply Filters" at bounding box center [355, 153] width 46 height 14
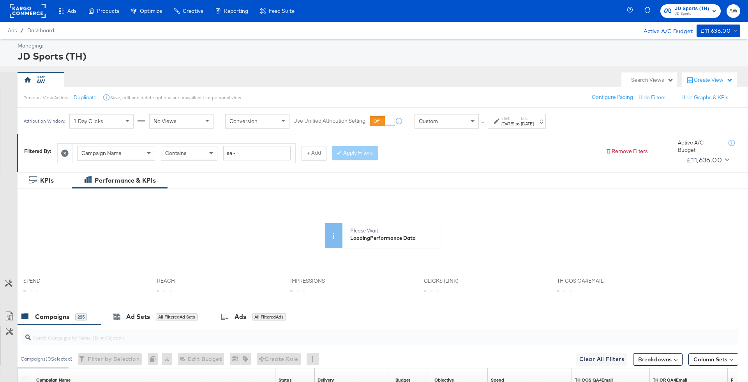
click at [443, 115] on div "Custom" at bounding box center [447, 121] width 64 height 13
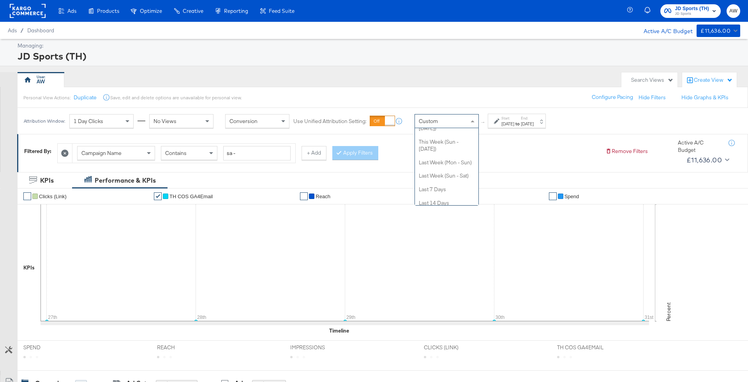
scroll to position [74, 0]
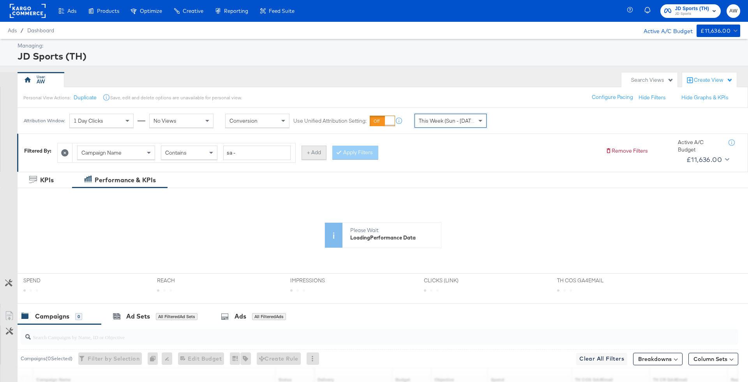
click at [310, 150] on button "+ Add" at bounding box center [314, 153] width 25 height 14
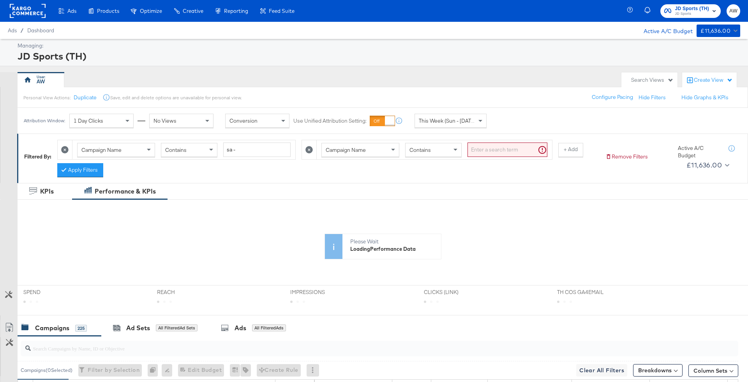
click at [372, 152] on div "Campaign Name" at bounding box center [360, 149] width 77 height 13
type input "had"
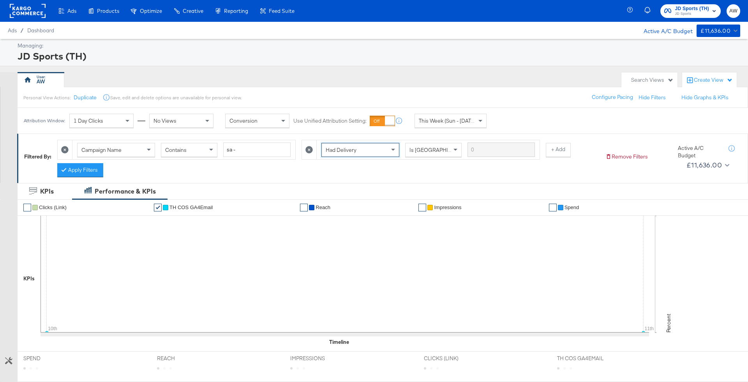
click at [104, 164] on div "Campaign Name Contains sa - Had Delivery Is Greater Than + Add Apply Filters" at bounding box center [328, 156] width 542 height 41
click at [97, 166] on button "Apply Filters" at bounding box center [80, 170] width 46 height 14
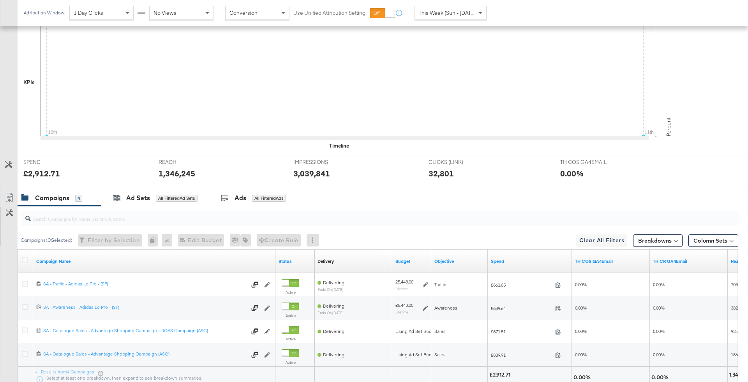
scroll to position [260, 0]
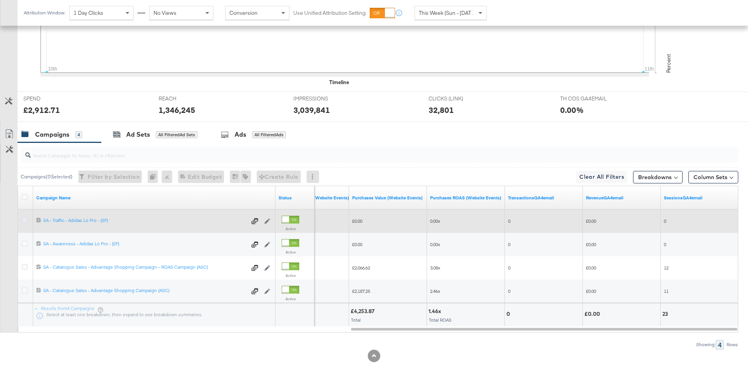
click at [23, 219] on icon at bounding box center [25, 220] width 6 height 6
click at [0, 0] on input "checkbox" at bounding box center [0, 0] width 0 height 0
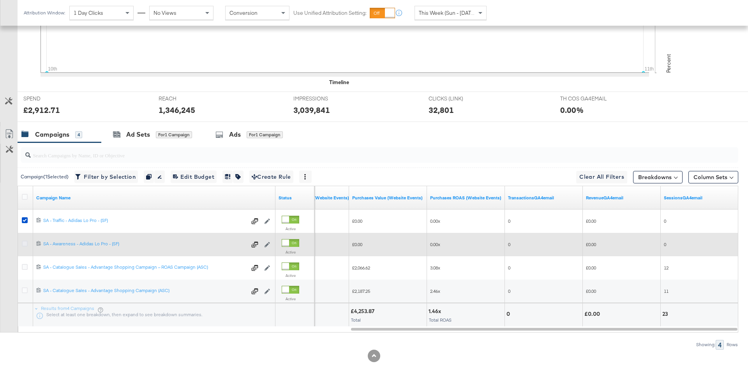
click at [23, 242] on icon at bounding box center [25, 244] width 6 height 6
click at [0, 0] on input "checkbox" at bounding box center [0, 0] width 0 height 0
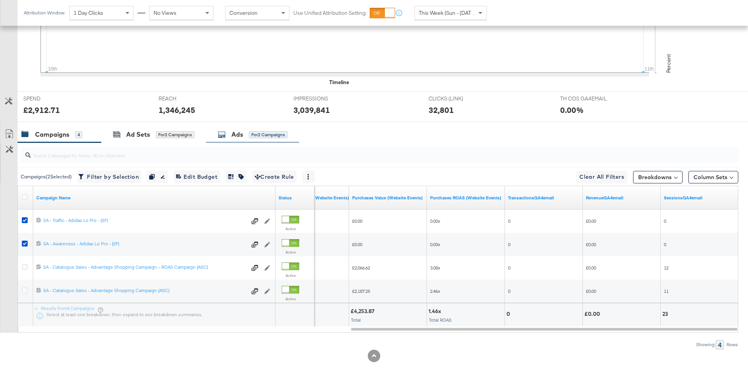
click at [245, 126] on div "Ads for 2 Campaigns" at bounding box center [252, 134] width 93 height 17
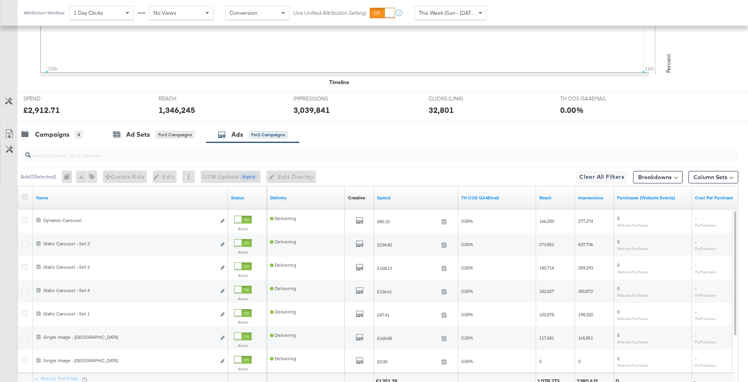
click at [27, 197] on icon at bounding box center [25, 197] width 6 height 6
click at [0, 0] on input "checkbox" at bounding box center [0, 0] width 0 height 0
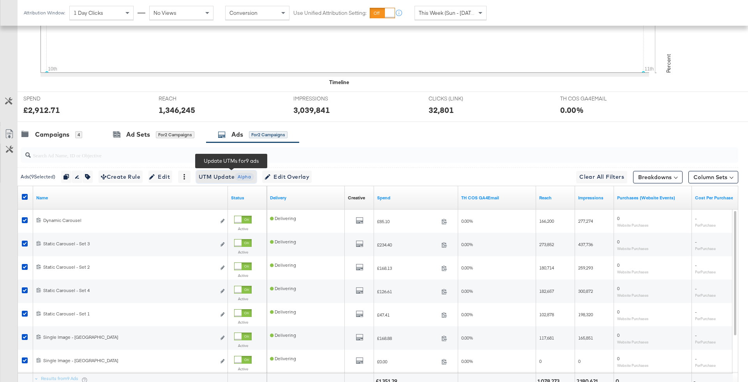
click at [233, 178] on span "UTM Update Alpha" at bounding box center [226, 177] width 55 height 10
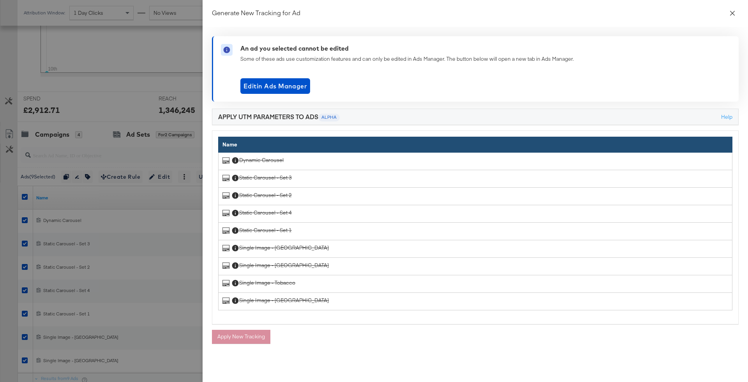
click at [732, 10] on icon "close" at bounding box center [732, 13] width 6 height 6
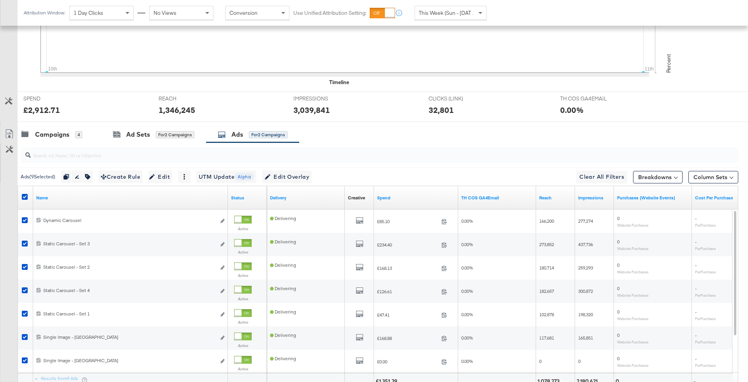
click at [28, 192] on div at bounding box center [26, 198] width 14 height 14
click at [24, 194] on icon at bounding box center [25, 197] width 6 height 6
click at [0, 0] on input "checkbox" at bounding box center [0, 0] width 0 height 0
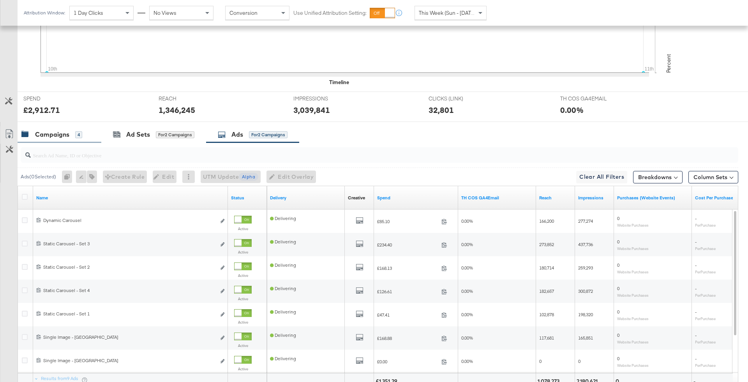
click at [64, 138] on div "Campaigns 4" at bounding box center [60, 134] width 84 height 17
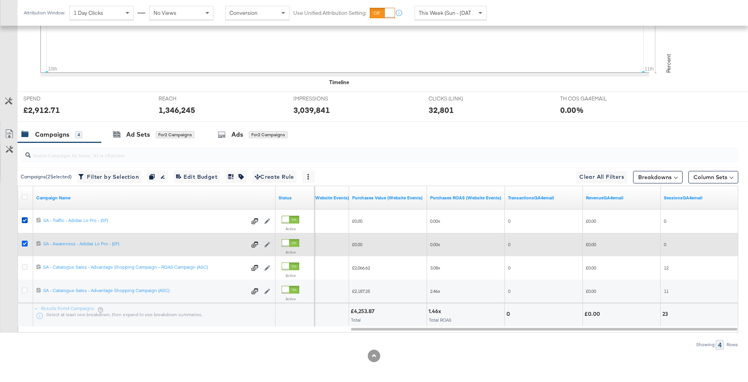
click at [23, 241] on icon at bounding box center [25, 244] width 6 height 6
click at [0, 0] on input "checkbox" at bounding box center [0, 0] width 0 height 0
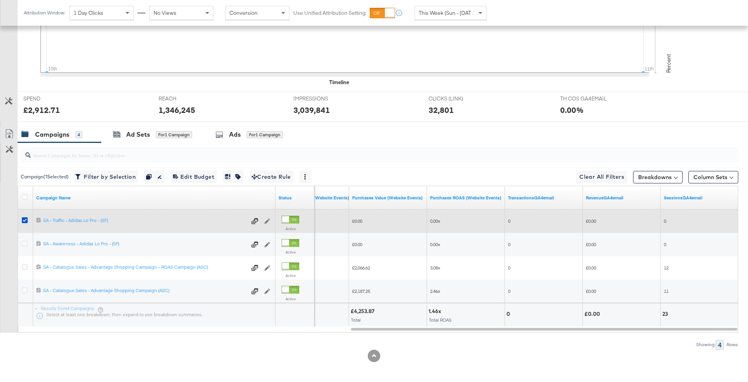
click at [23, 222] on div at bounding box center [26, 221] width 8 height 8
click at [23, 221] on icon at bounding box center [25, 220] width 6 height 6
click at [0, 0] on input "checkbox" at bounding box center [0, 0] width 0 height 0
